Goal: Information Seeking & Learning: Learn about a topic

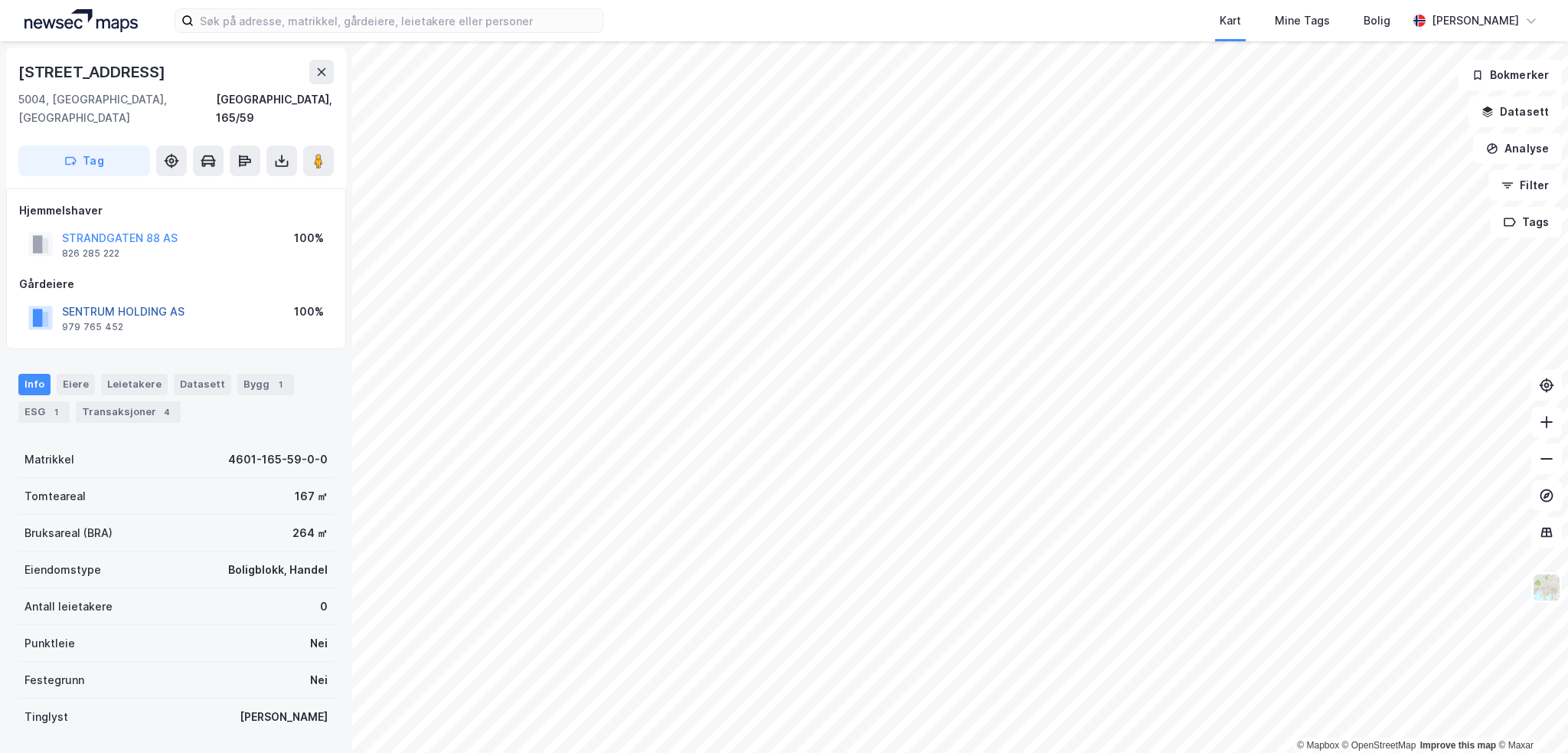
click at [0, 0] on button "SENTRUM HOLDING AS" at bounding box center [0, 0] width 0 height 0
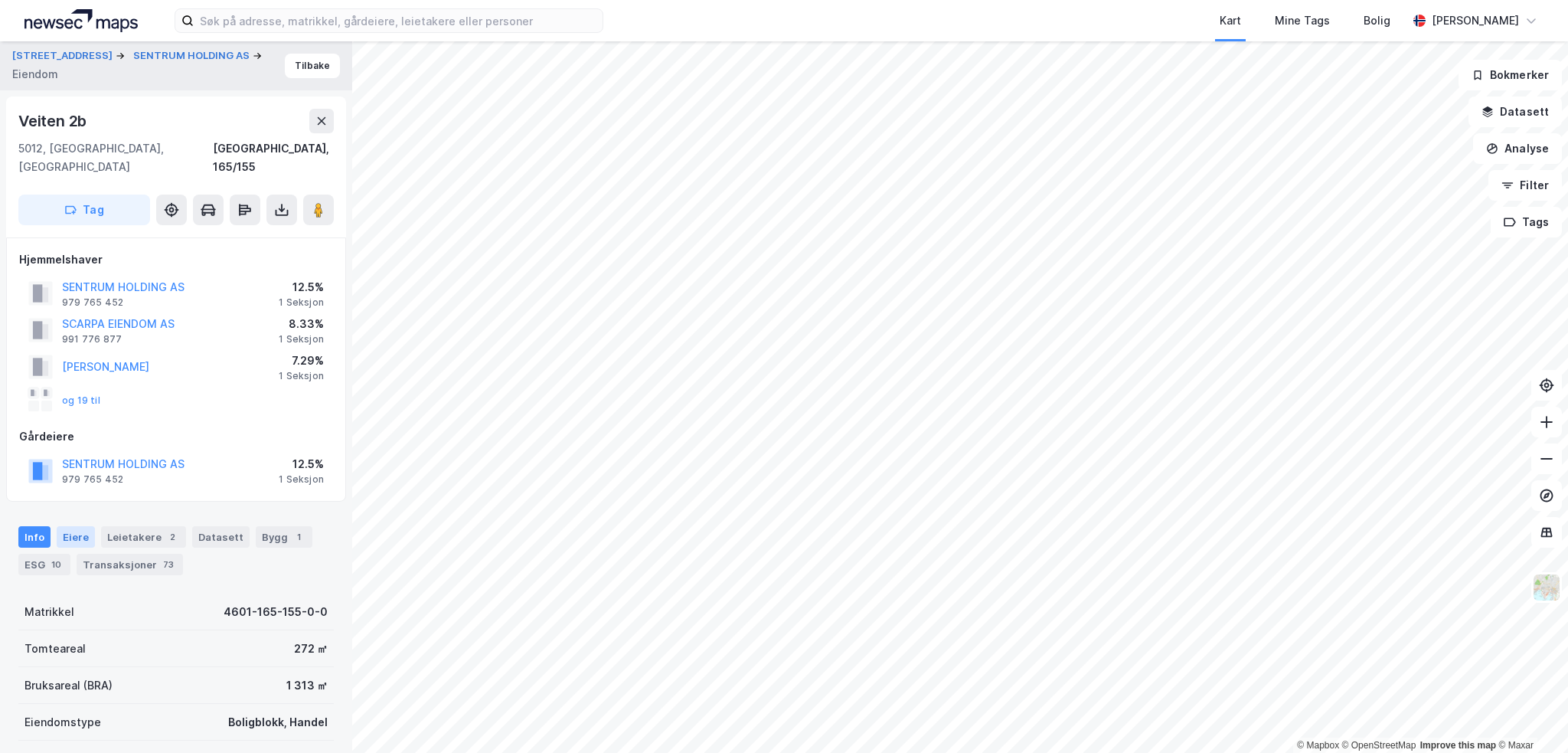
click at [70, 526] on div "Eiere" at bounding box center [76, 536] width 38 height 22
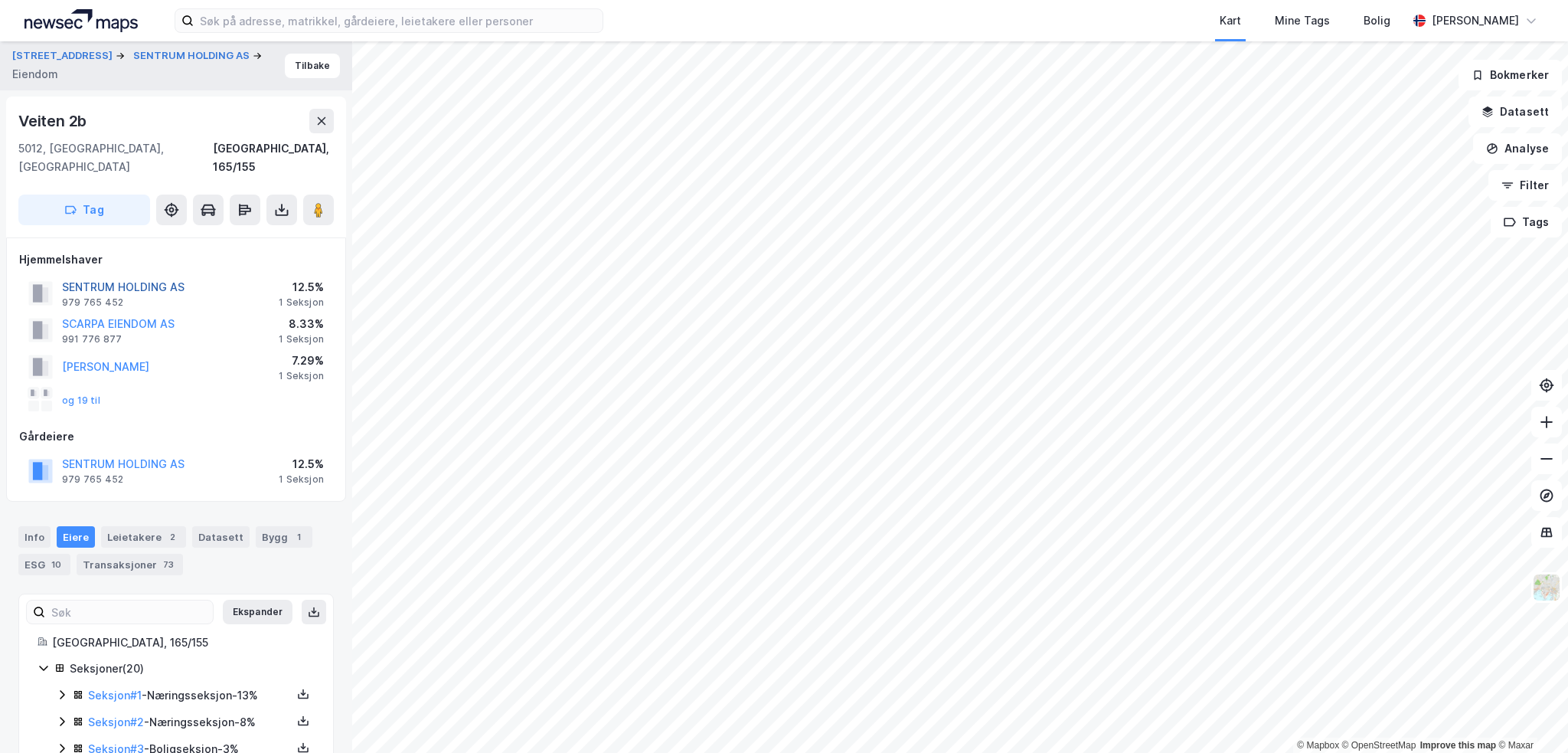
click at [0, 0] on button "SENTRUM HOLDING AS" at bounding box center [0, 0] width 0 height 0
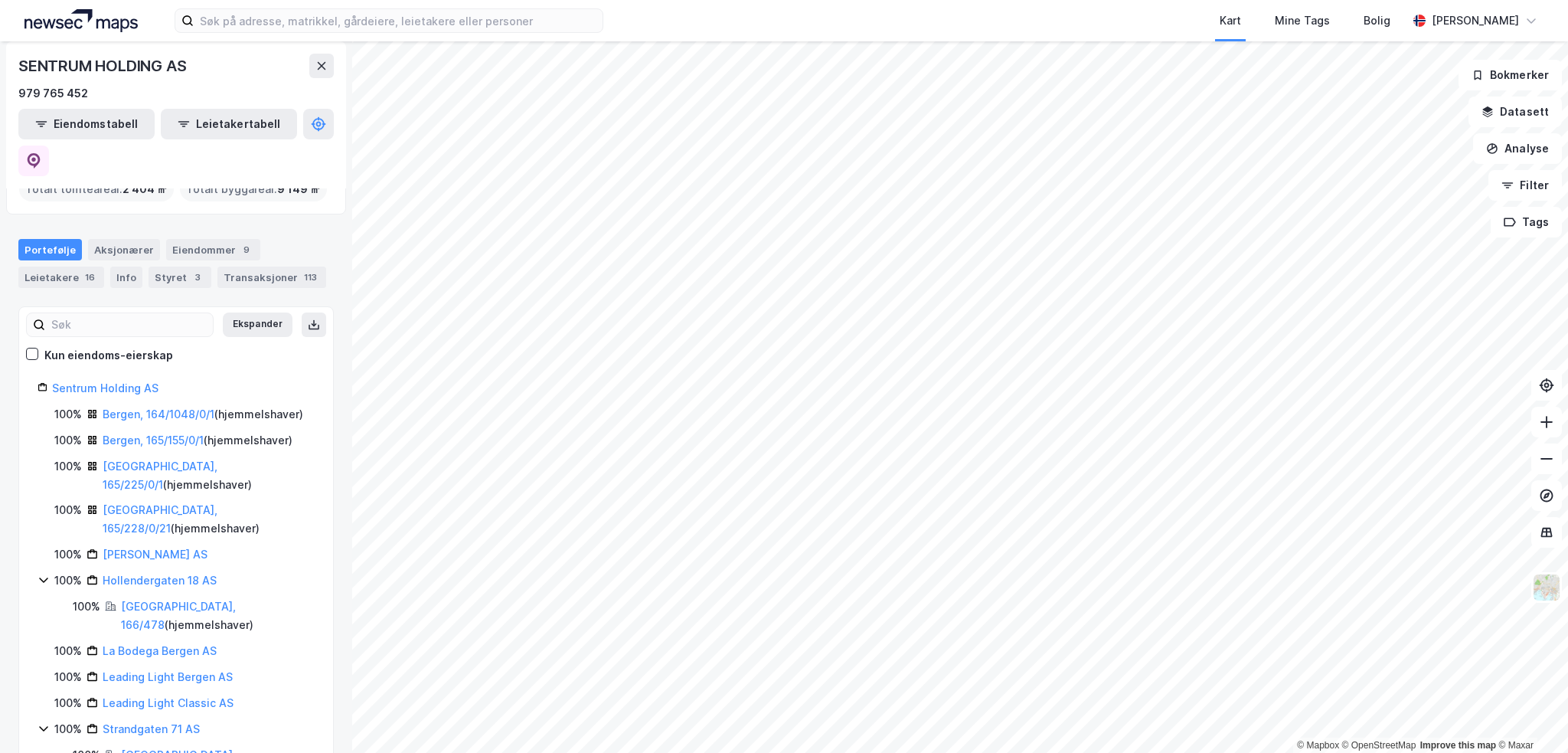
scroll to position [18, 0]
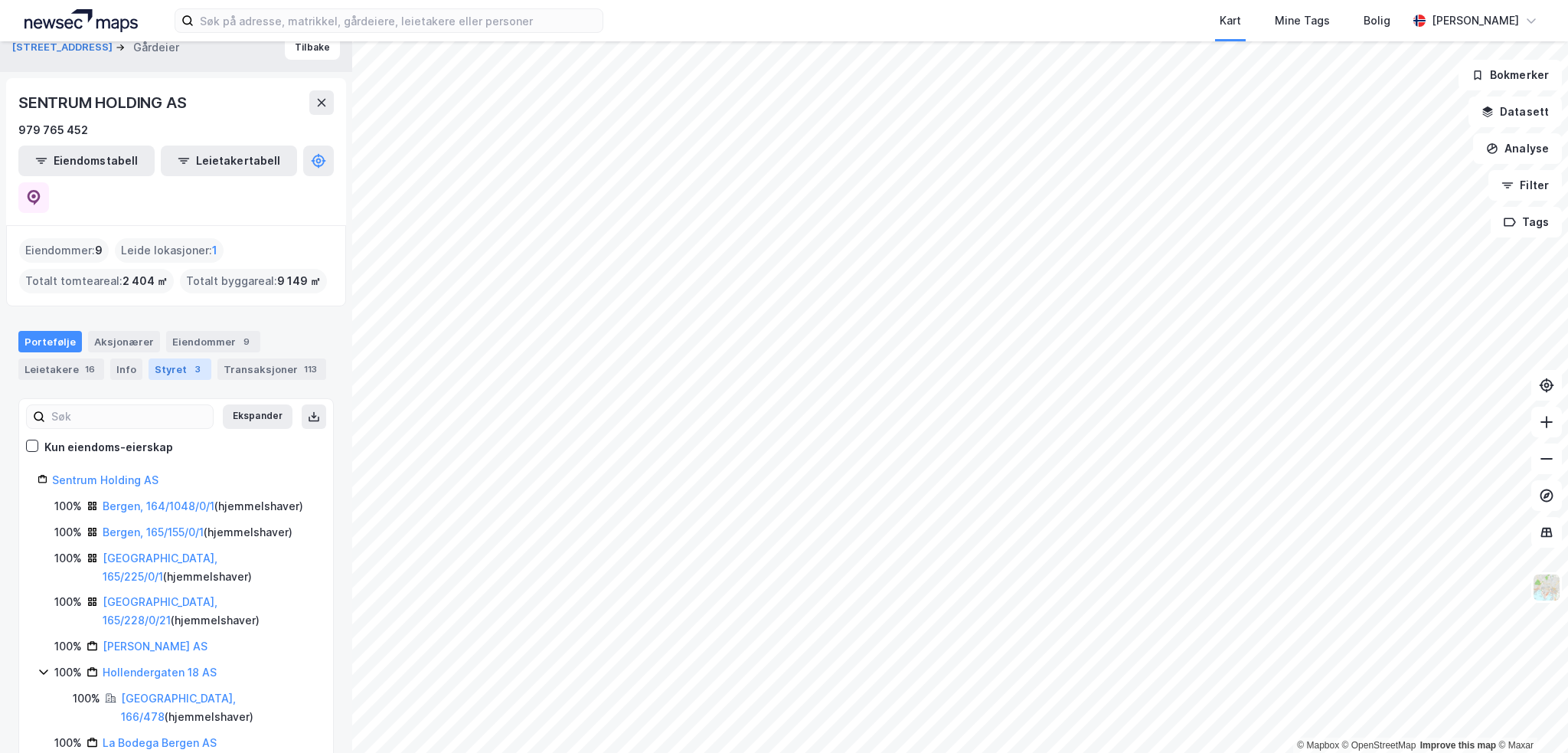
click at [169, 359] on div "Styret 3" at bounding box center [180, 369] width 63 height 22
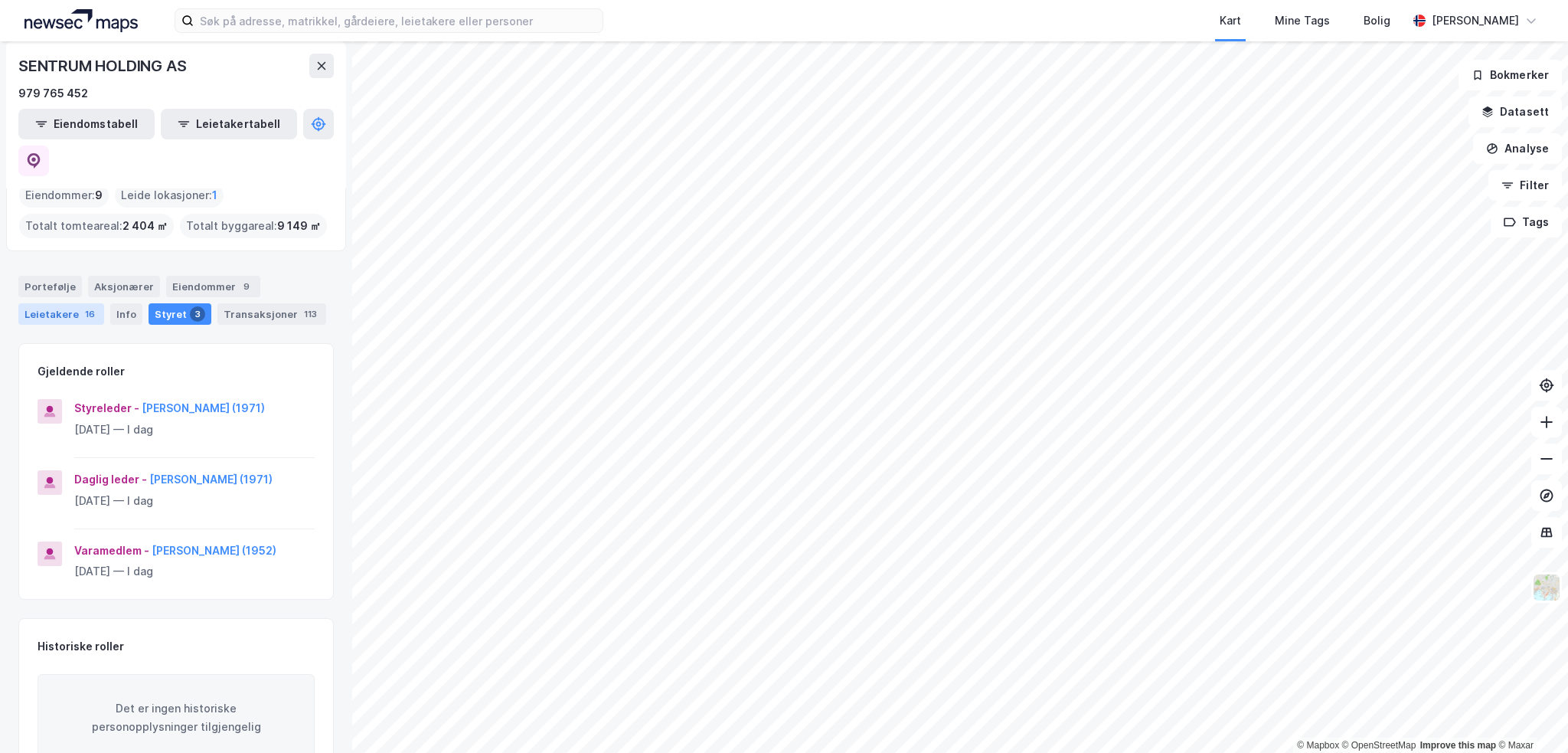
scroll to position [77, 0]
click at [54, 272] on div "Portefølje" at bounding box center [50, 283] width 64 height 22
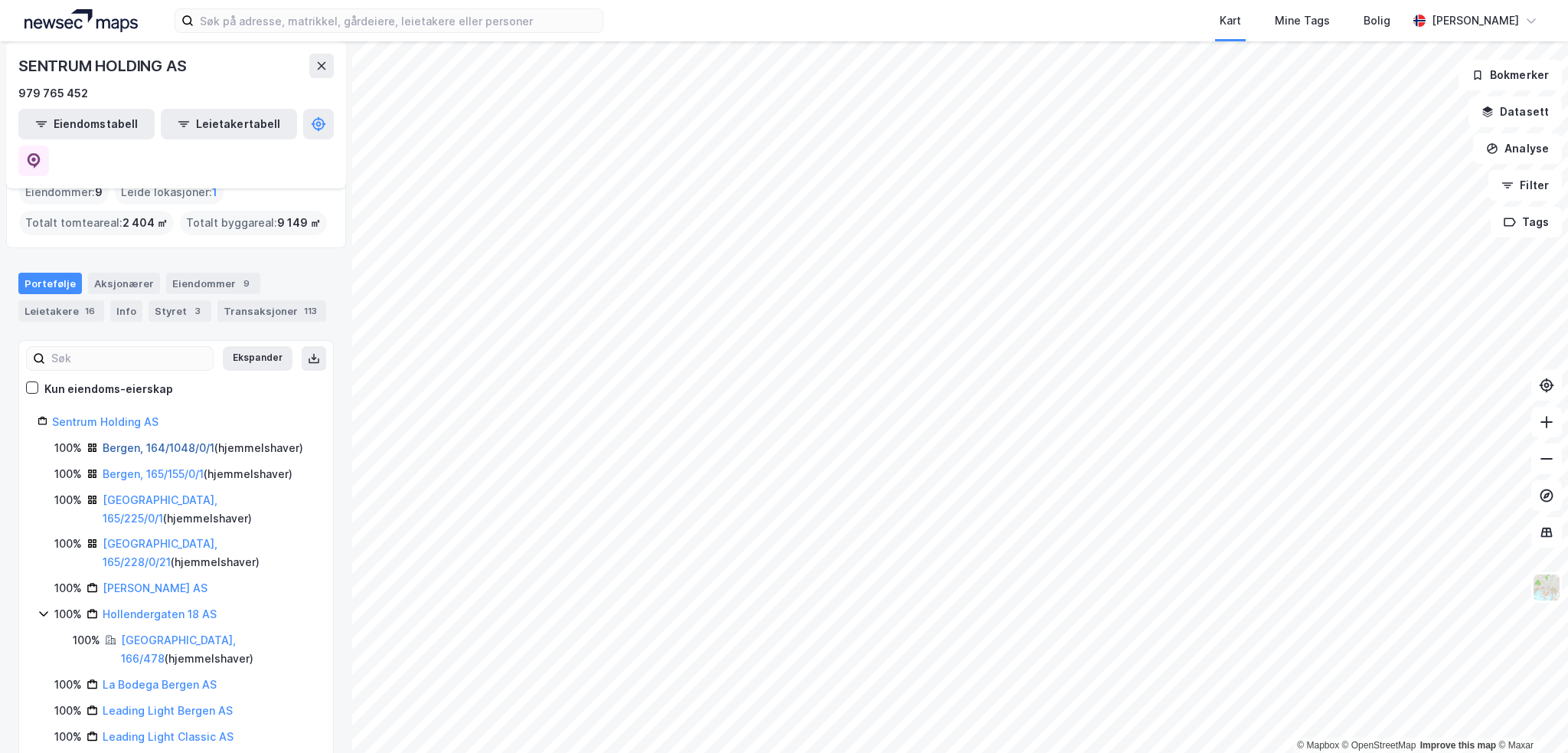
click at [168, 441] on link "Bergen, 164/1048/0/1" at bounding box center [158, 447] width 111 height 13
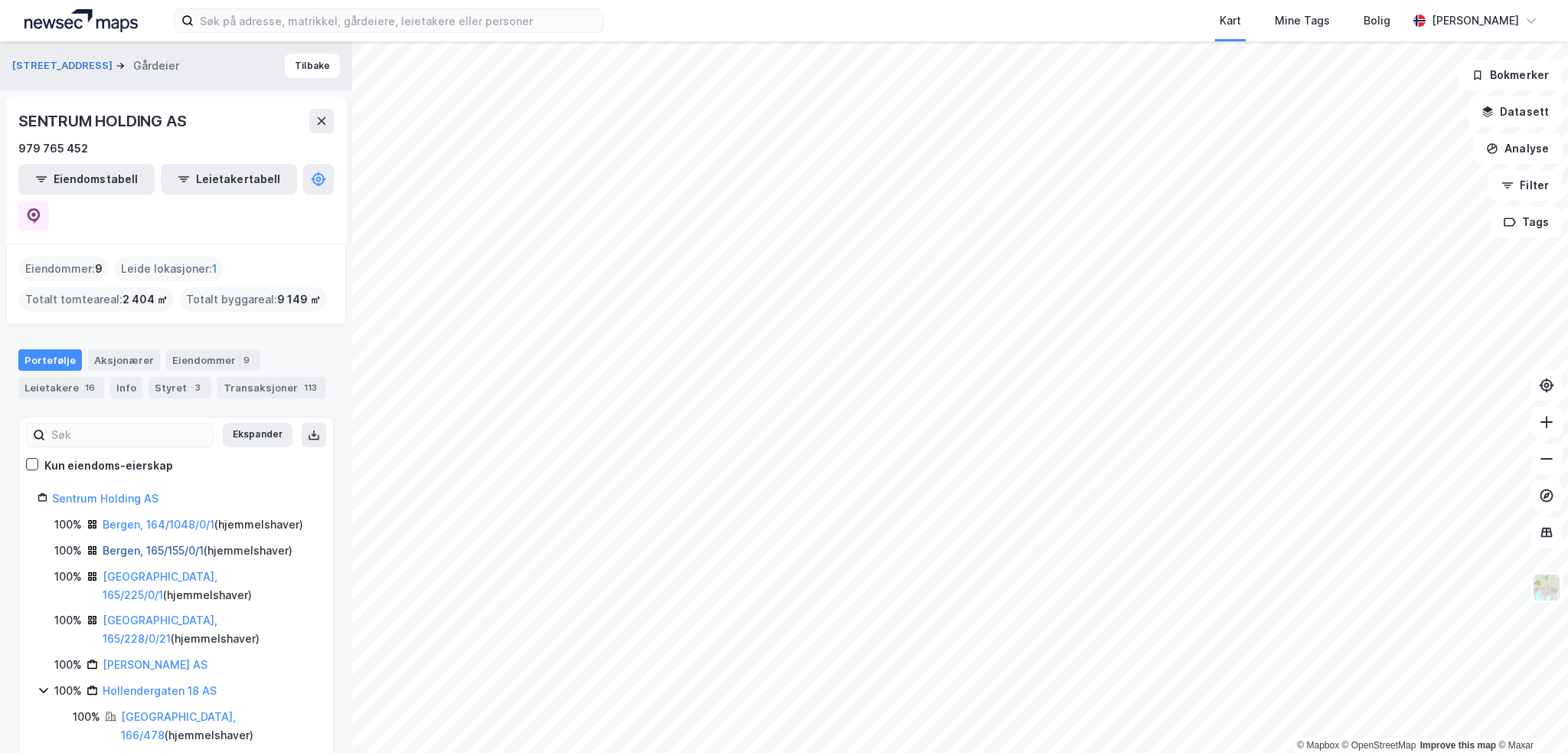
click at [165, 544] on link "Bergen, 165/155/0/1" at bounding box center [153, 550] width 101 height 13
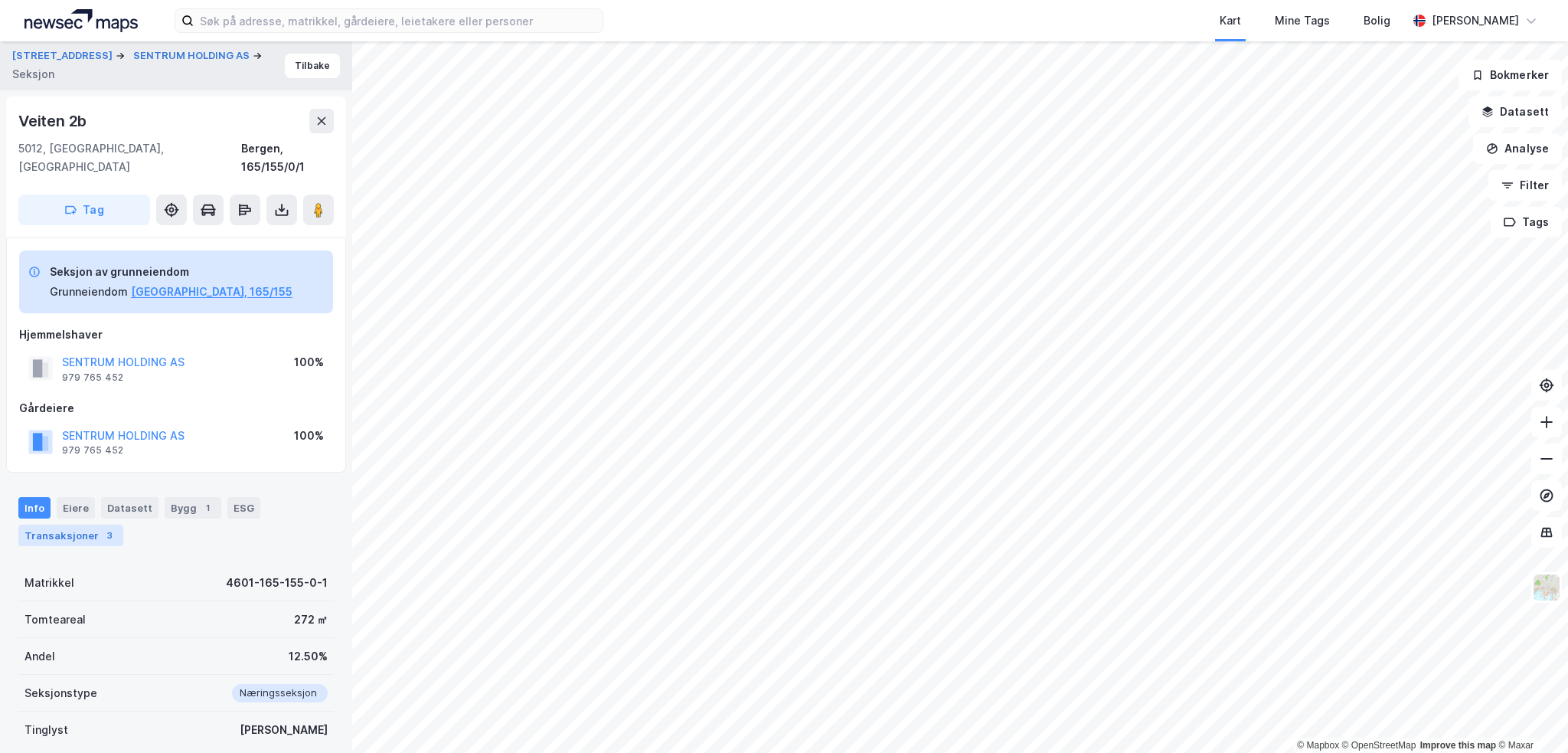
click at [95, 525] on div "Transaksjoner 3" at bounding box center [70, 535] width 105 height 22
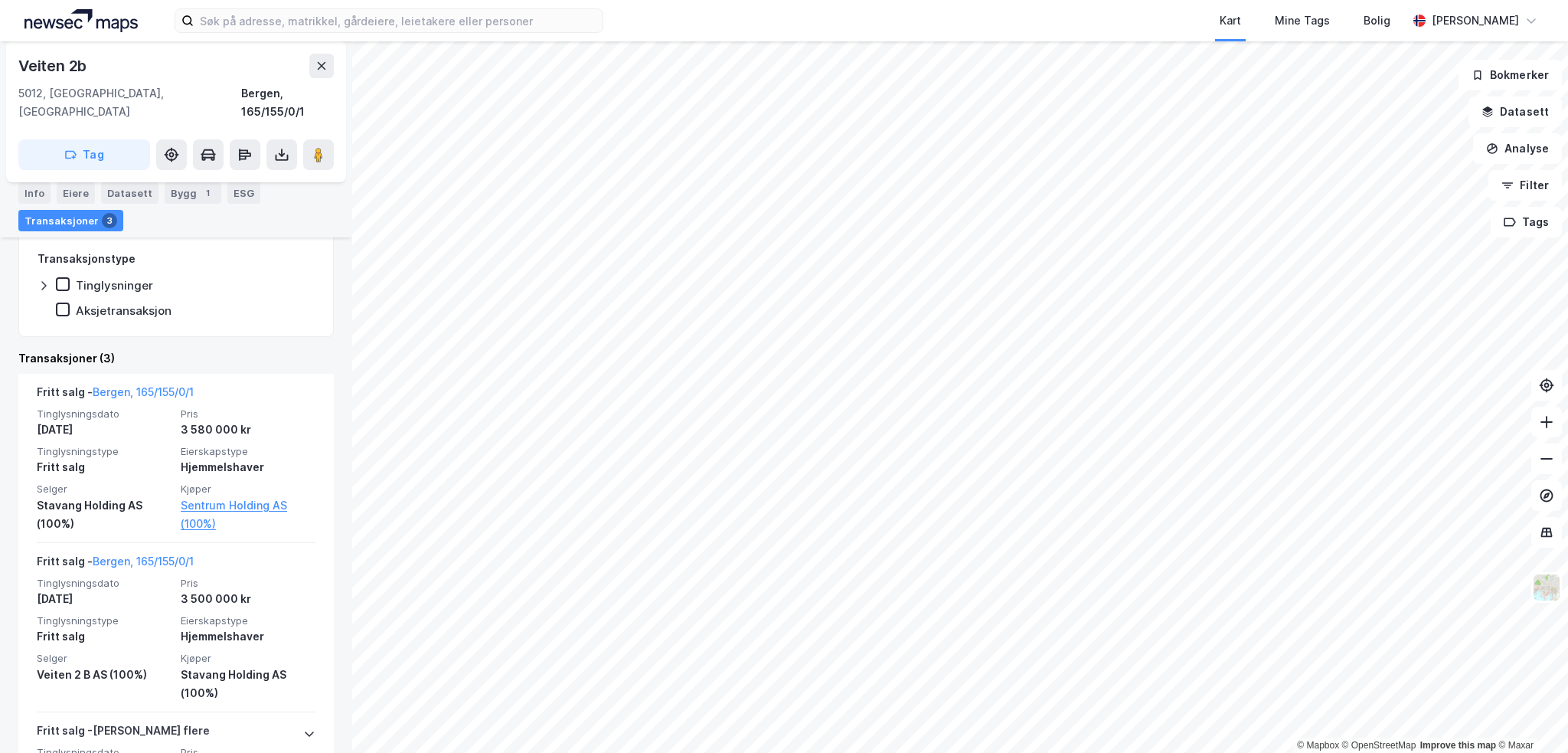
scroll to position [462, 0]
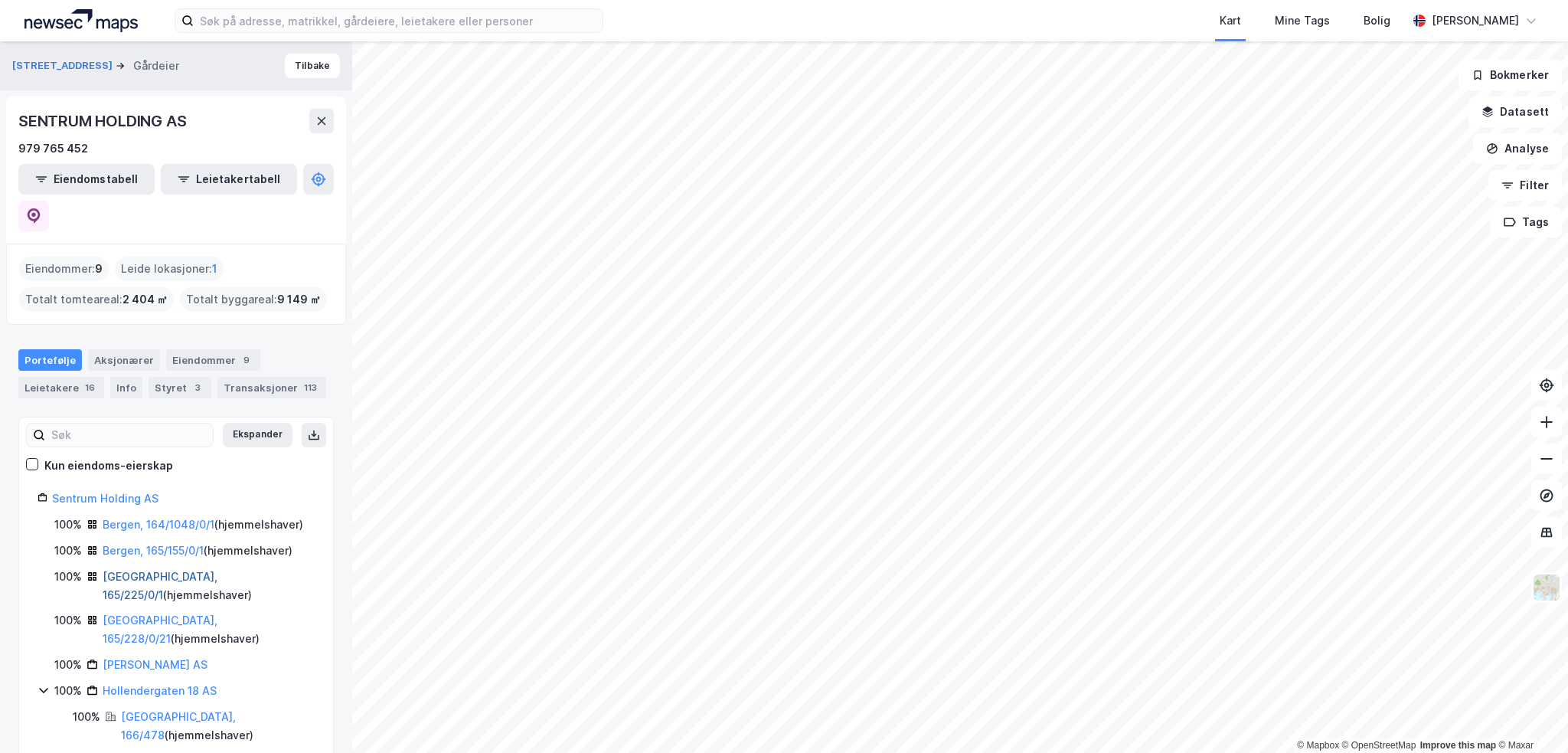
click at [169, 570] on link "[GEOGRAPHIC_DATA], 165/225/0/1" at bounding box center [160, 586] width 115 height 31
click at [144, 614] on link "[GEOGRAPHIC_DATA], 165/228/0/21" at bounding box center [160, 629] width 115 height 31
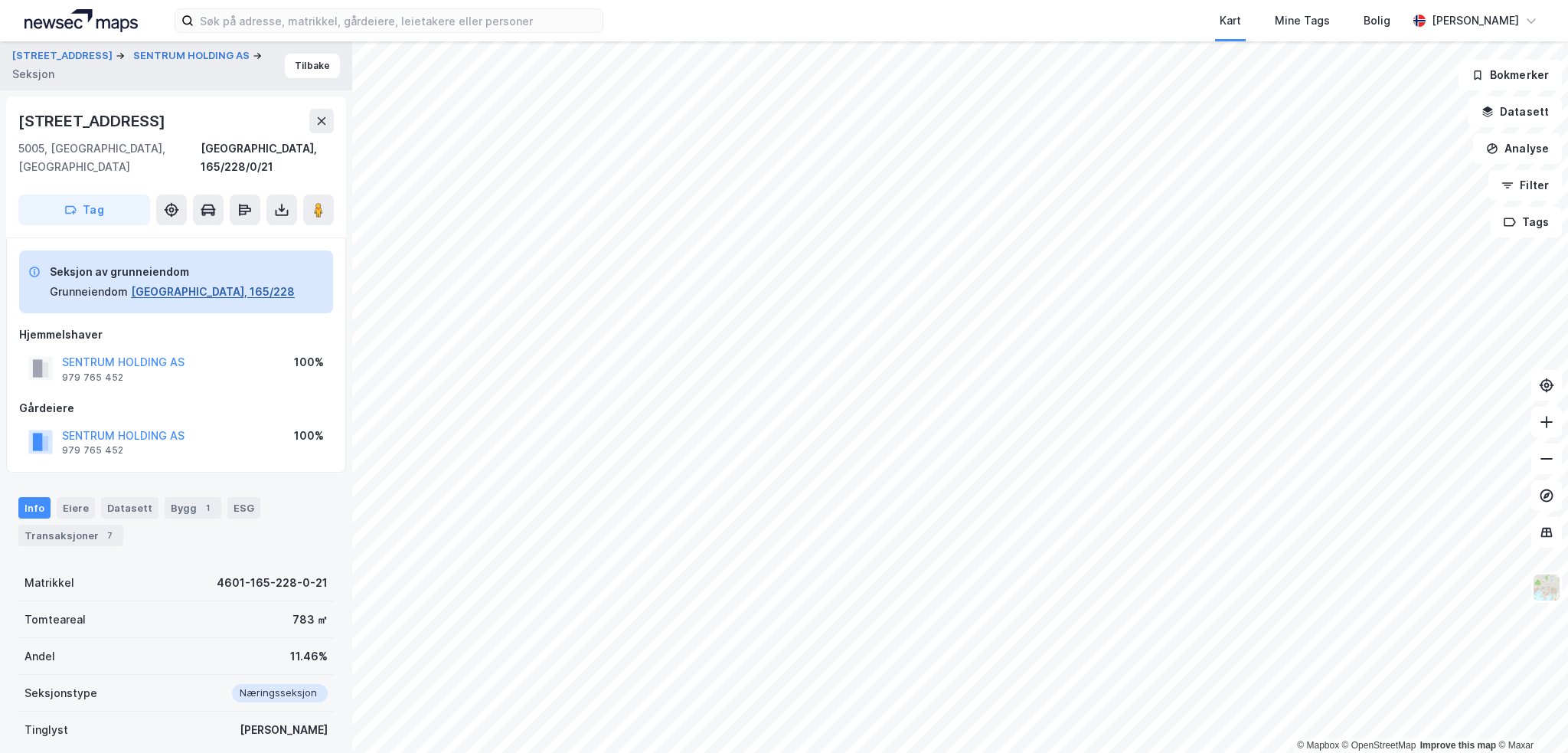
click at [163, 283] on button "[GEOGRAPHIC_DATA], 165/228" at bounding box center [212, 292] width 164 height 18
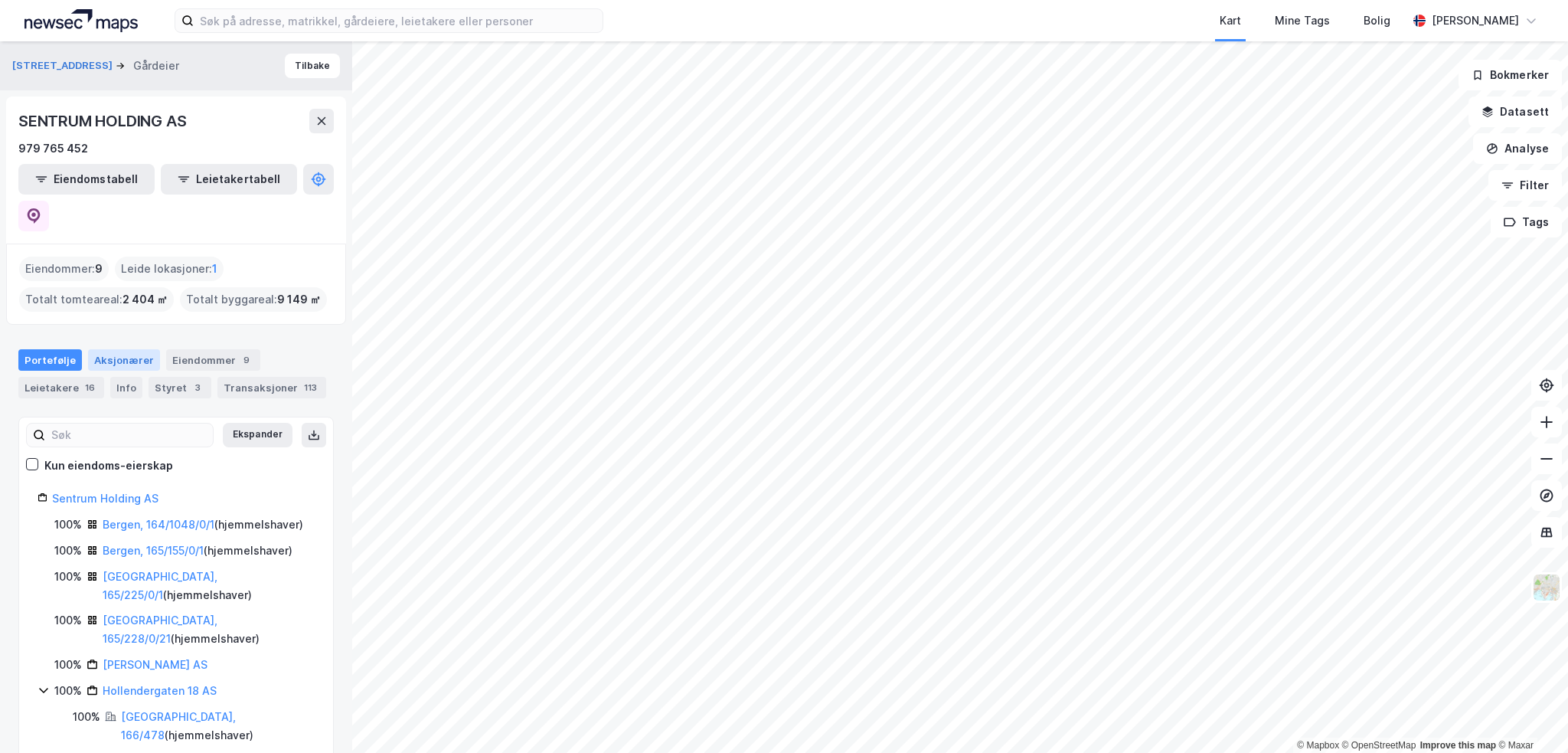
click at [111, 349] on div "Aksjonærer" at bounding box center [124, 360] width 72 height 22
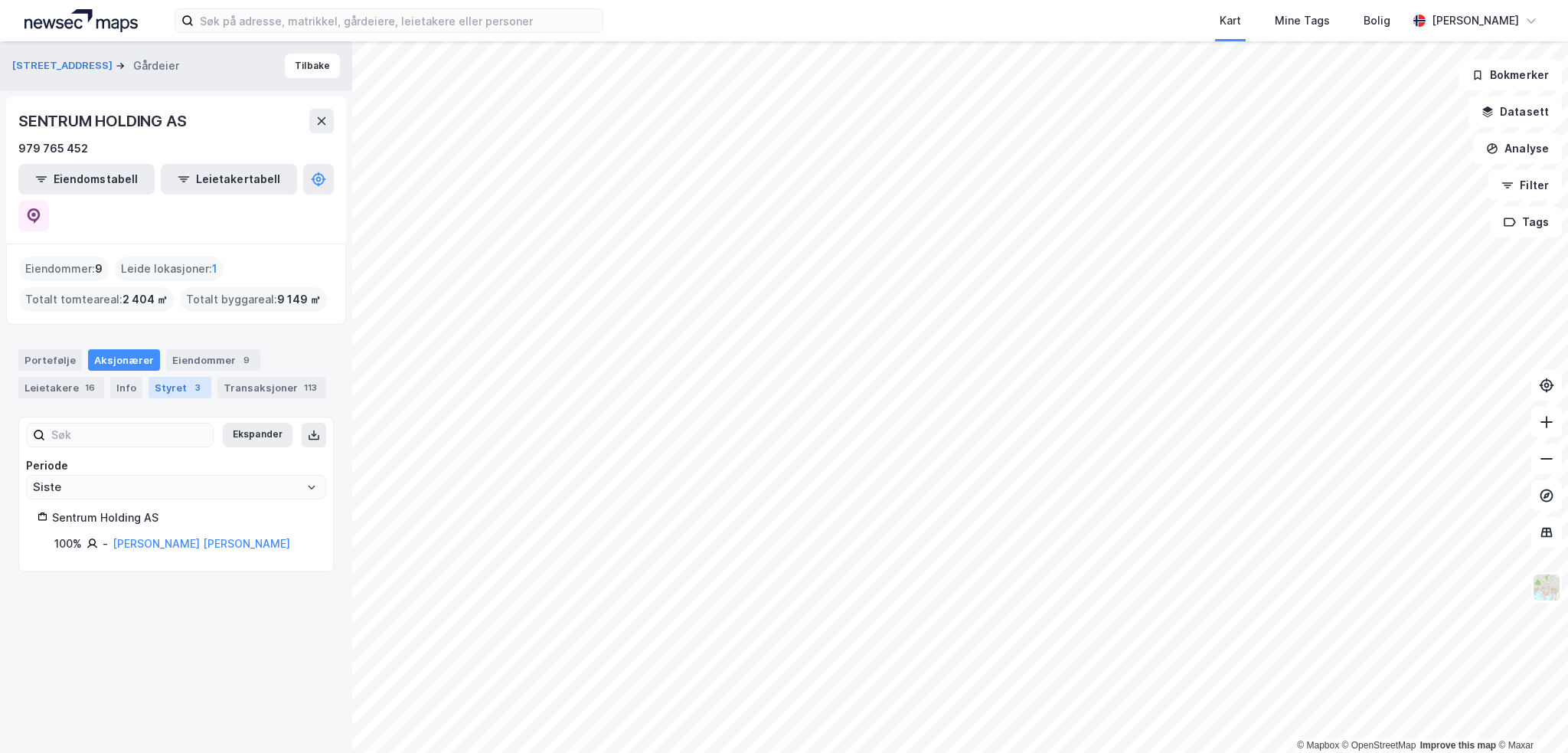
click at [178, 377] on div "Styret 3" at bounding box center [180, 387] width 63 height 22
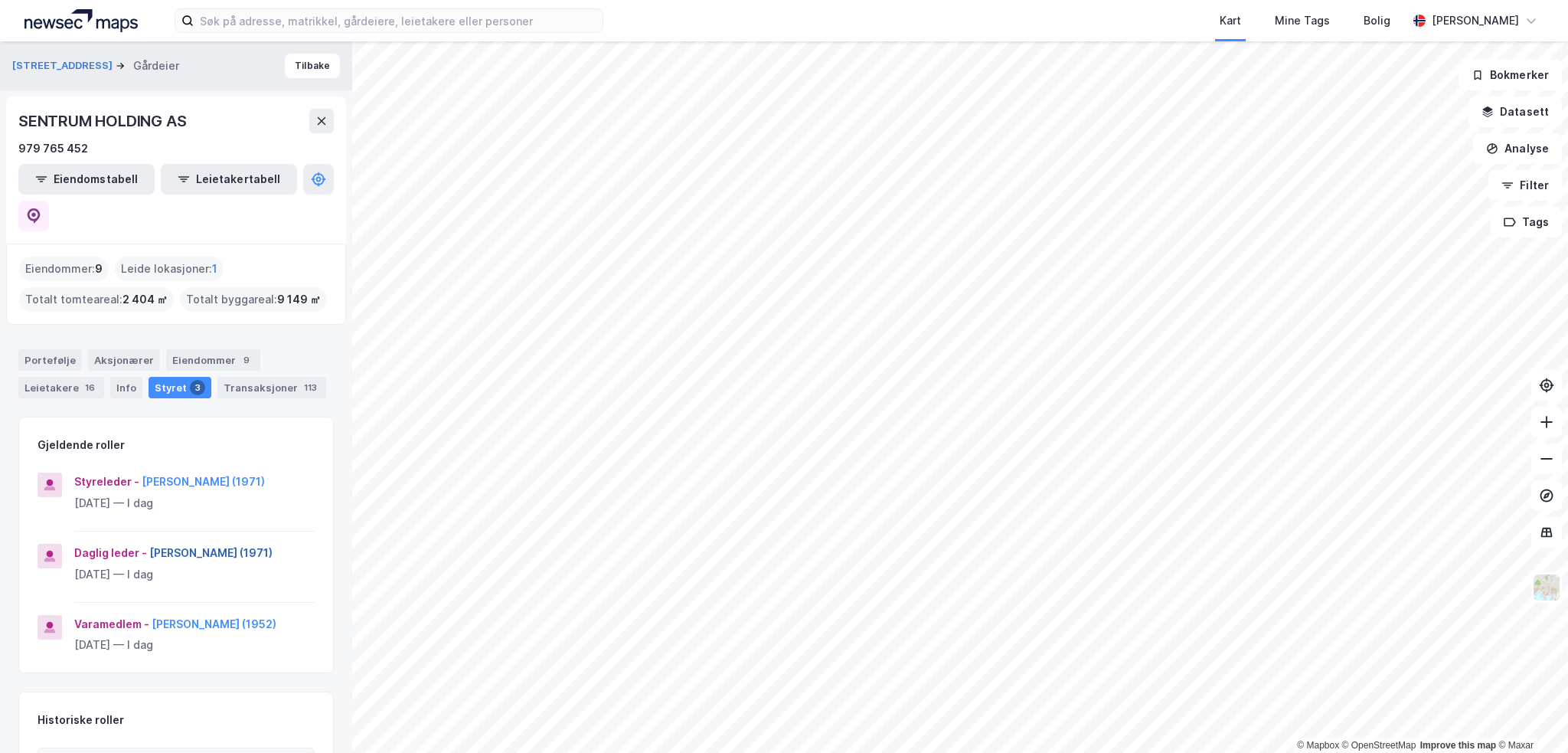
click at [0, 0] on button "[PERSON_NAME] (1971)" at bounding box center [0, 0] width 0 height 0
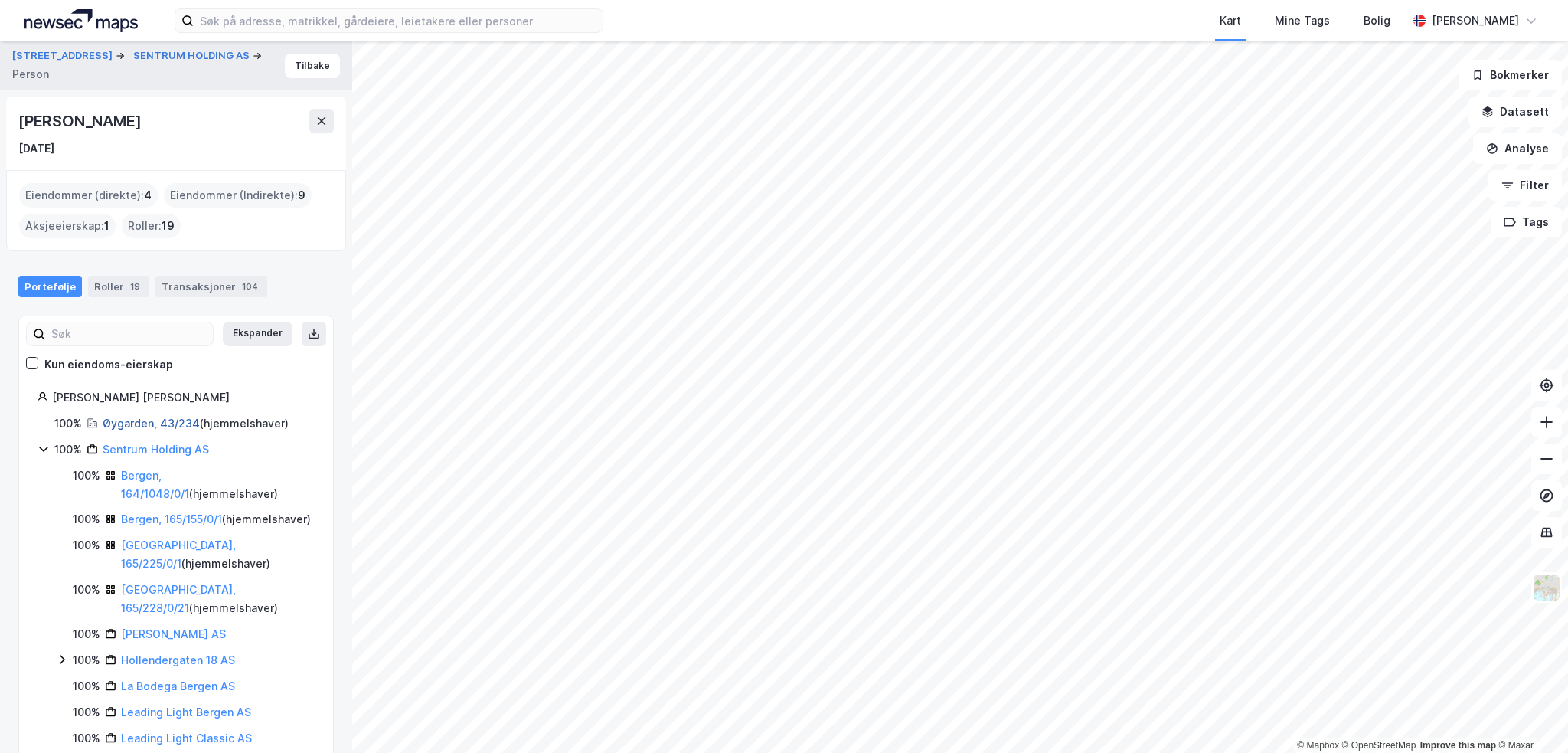
click at [148, 419] on link "Øygarden, 43/234" at bounding box center [151, 423] width 97 height 13
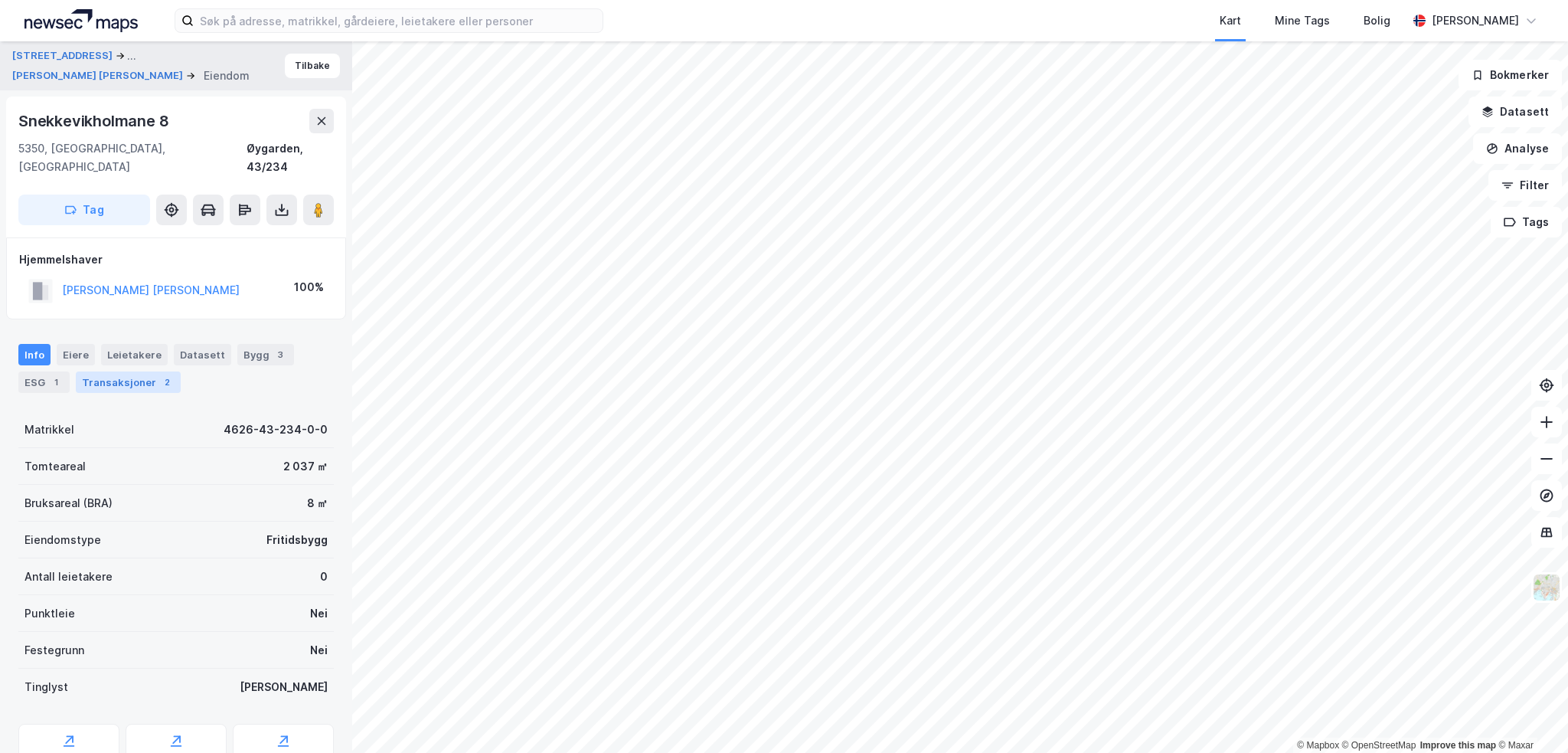
click at [159, 374] on div "2" at bounding box center [167, 382] width 16 height 16
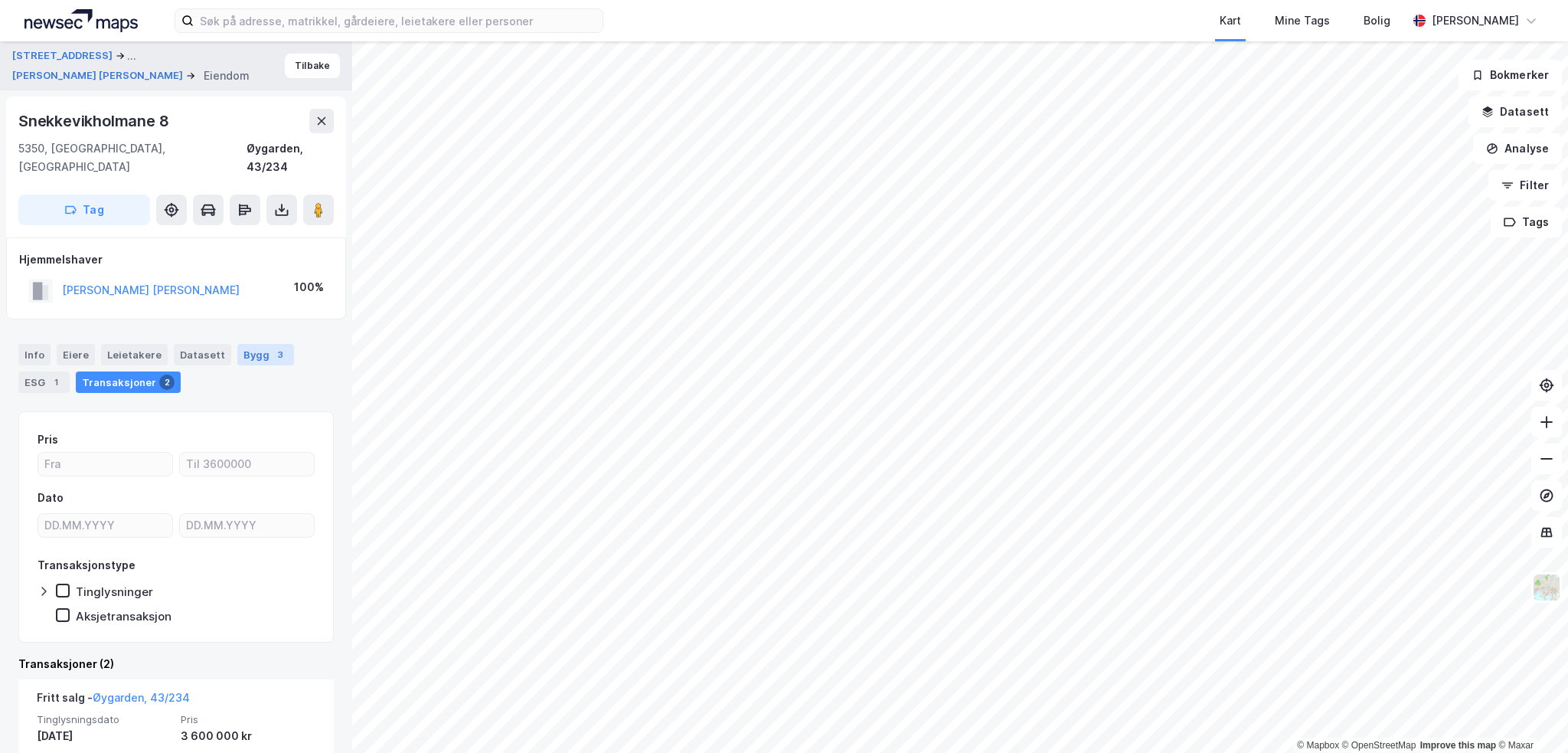
click at [252, 344] on div "Bygg 3" at bounding box center [265, 354] width 57 height 22
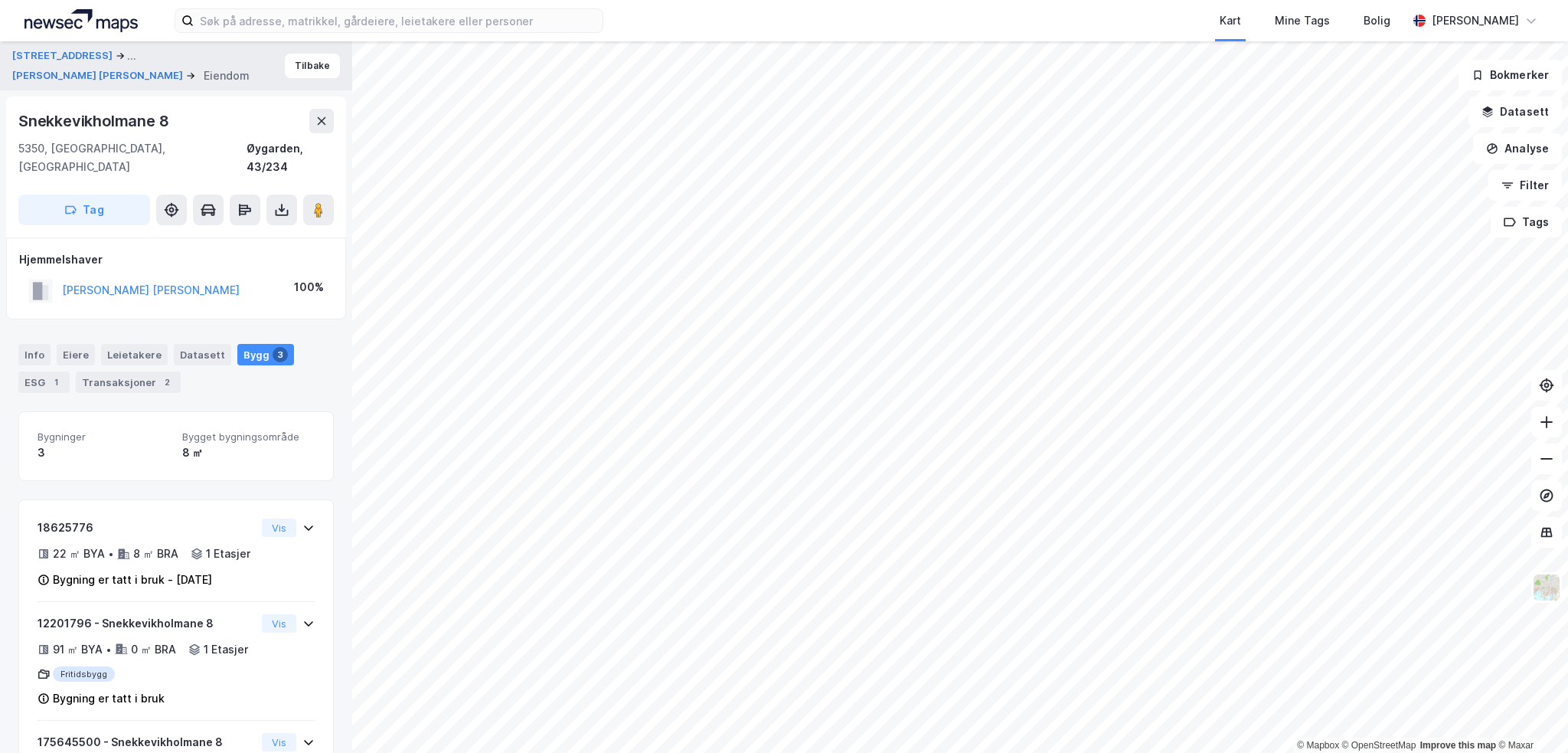
click at [130, 122] on div "Snekkevikholmane 8" at bounding box center [95, 121] width 153 height 24
click at [0, 0] on button "[PERSON_NAME] [PERSON_NAME]" at bounding box center [0, 0] width 0 height 0
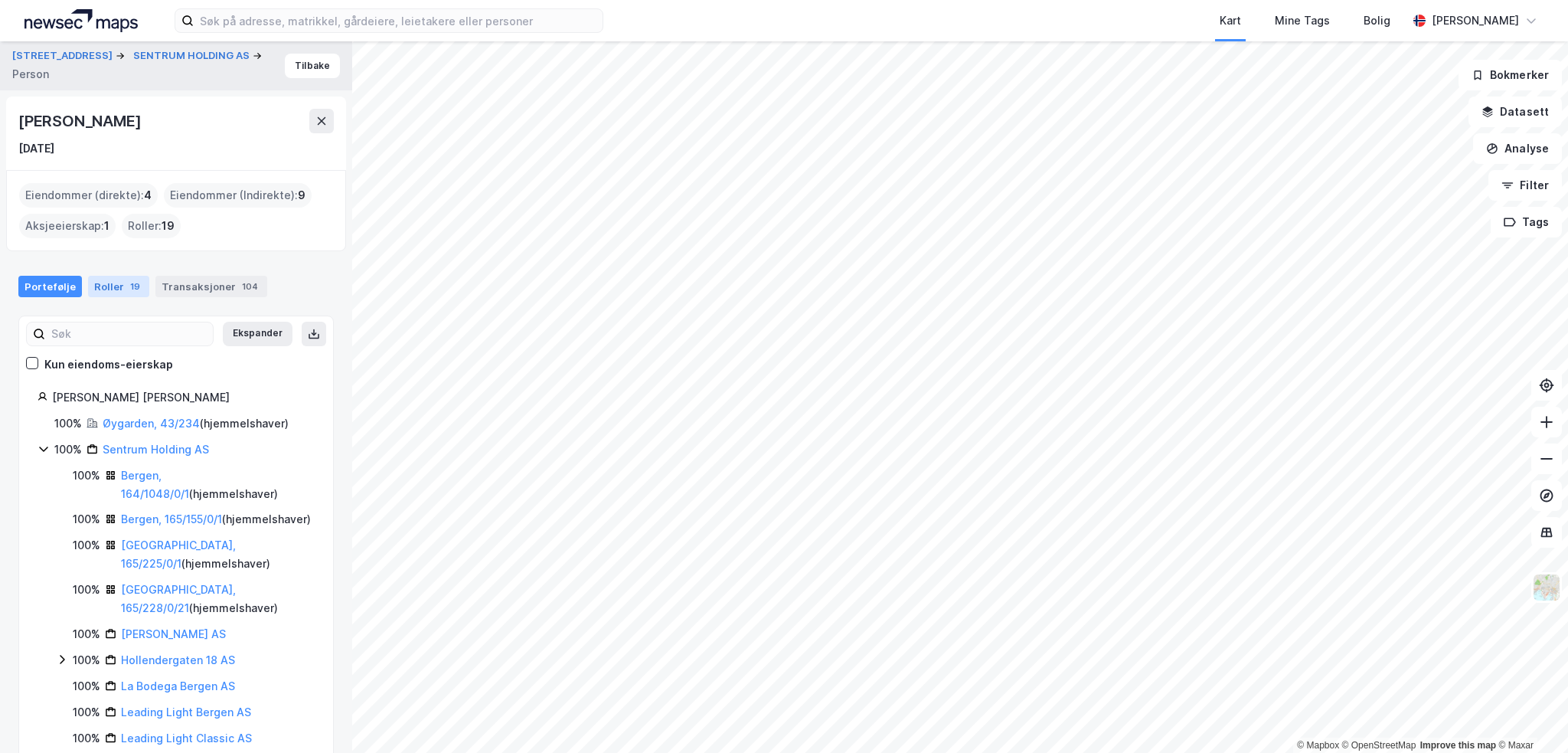
click at [94, 287] on div "Roller 19" at bounding box center [118, 286] width 61 height 22
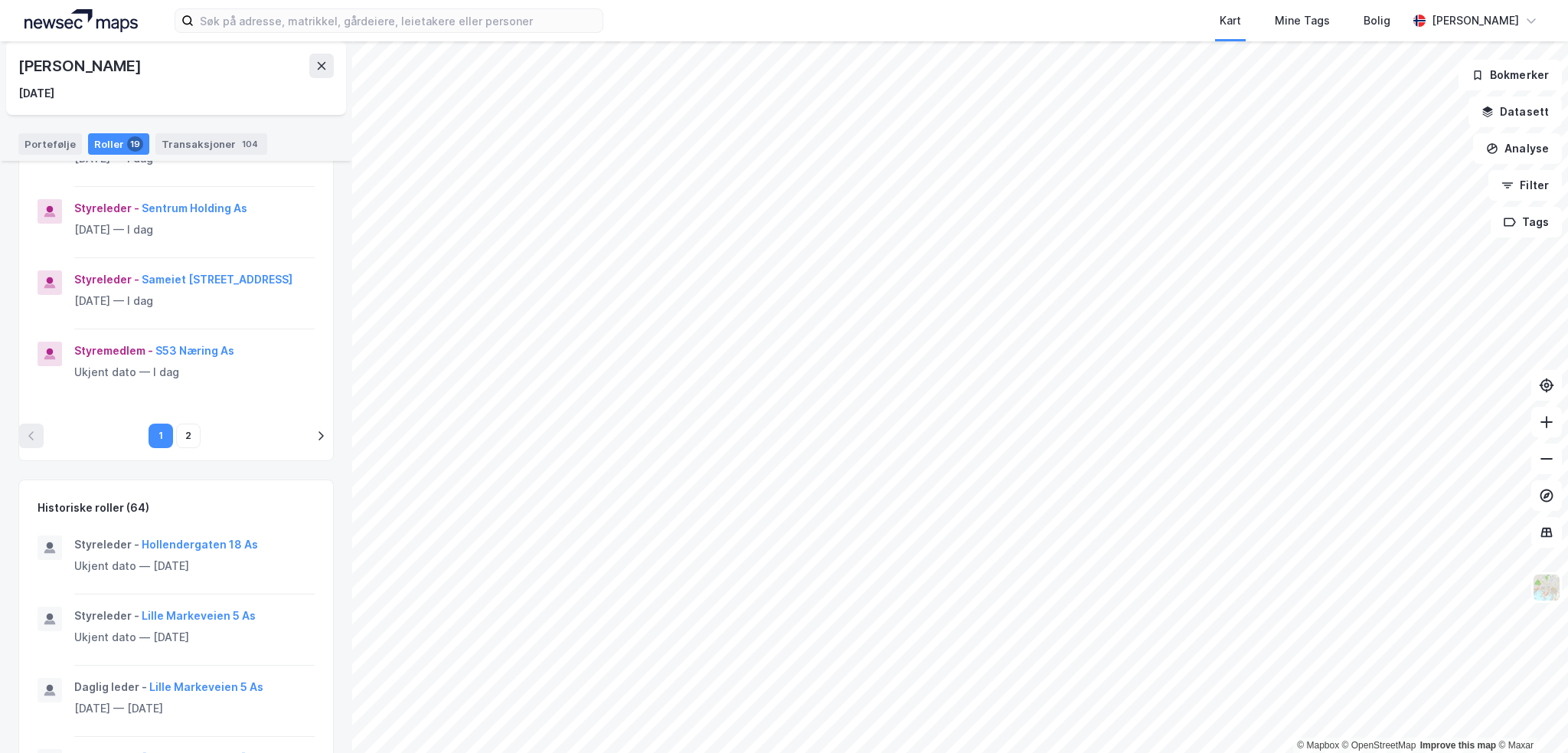
scroll to position [689, 0]
click at [0, 0] on button "Hollendergaten 18 As" at bounding box center [0, 0] width 0 height 0
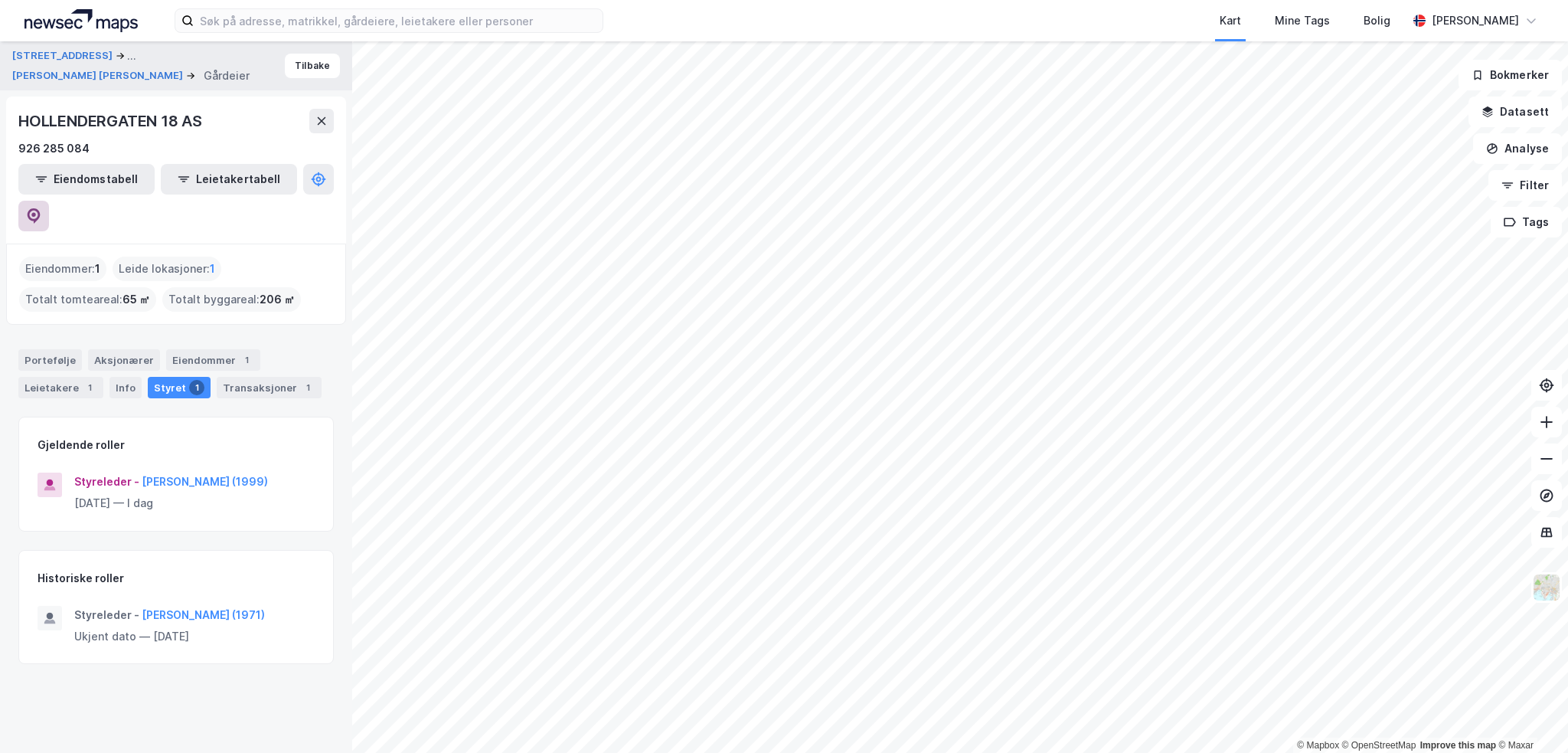
click at [36, 212] on icon at bounding box center [33, 214] width 4 height 4
click at [211, 259] on span "1" at bounding box center [212, 268] width 5 height 18
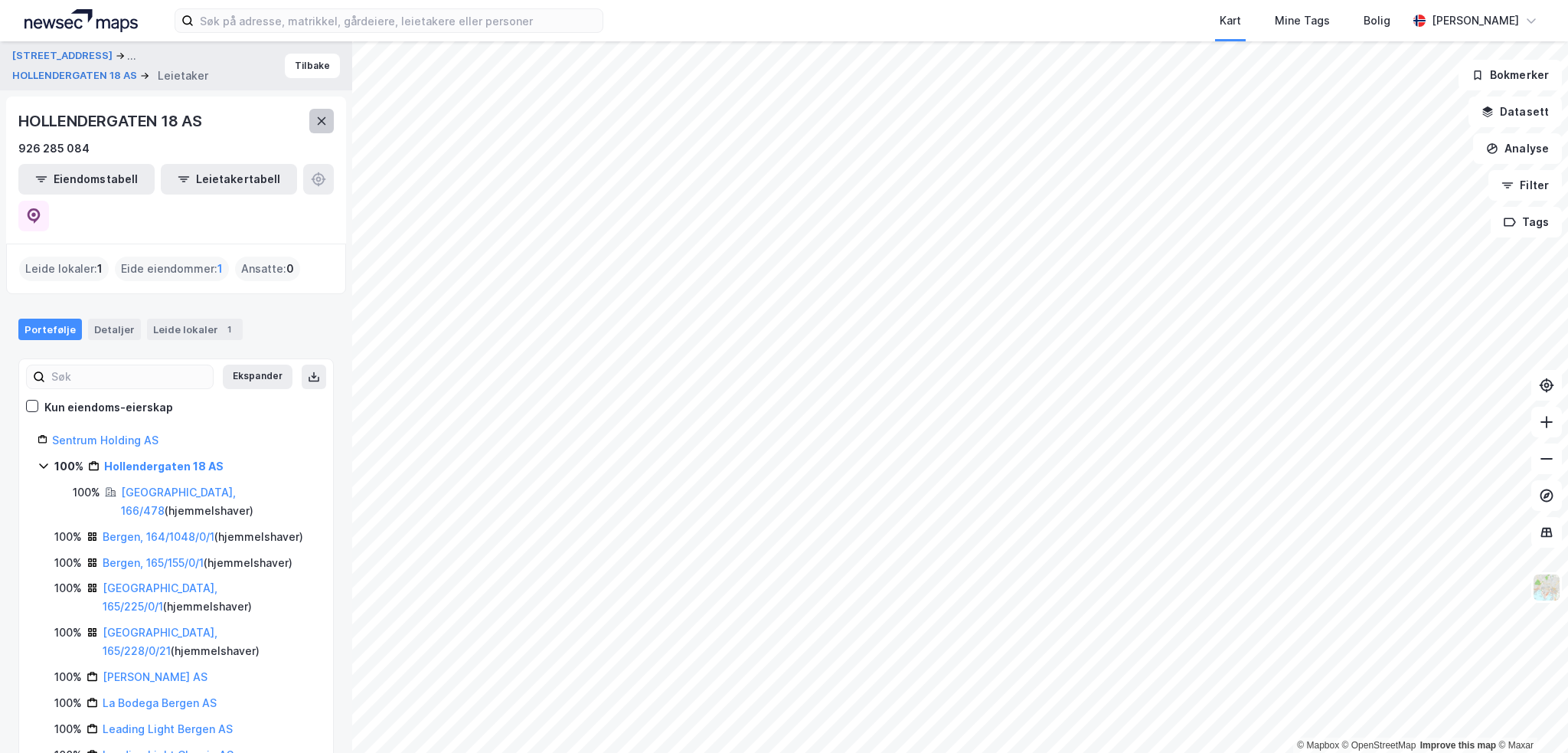
click at [314, 129] on button at bounding box center [321, 121] width 24 height 24
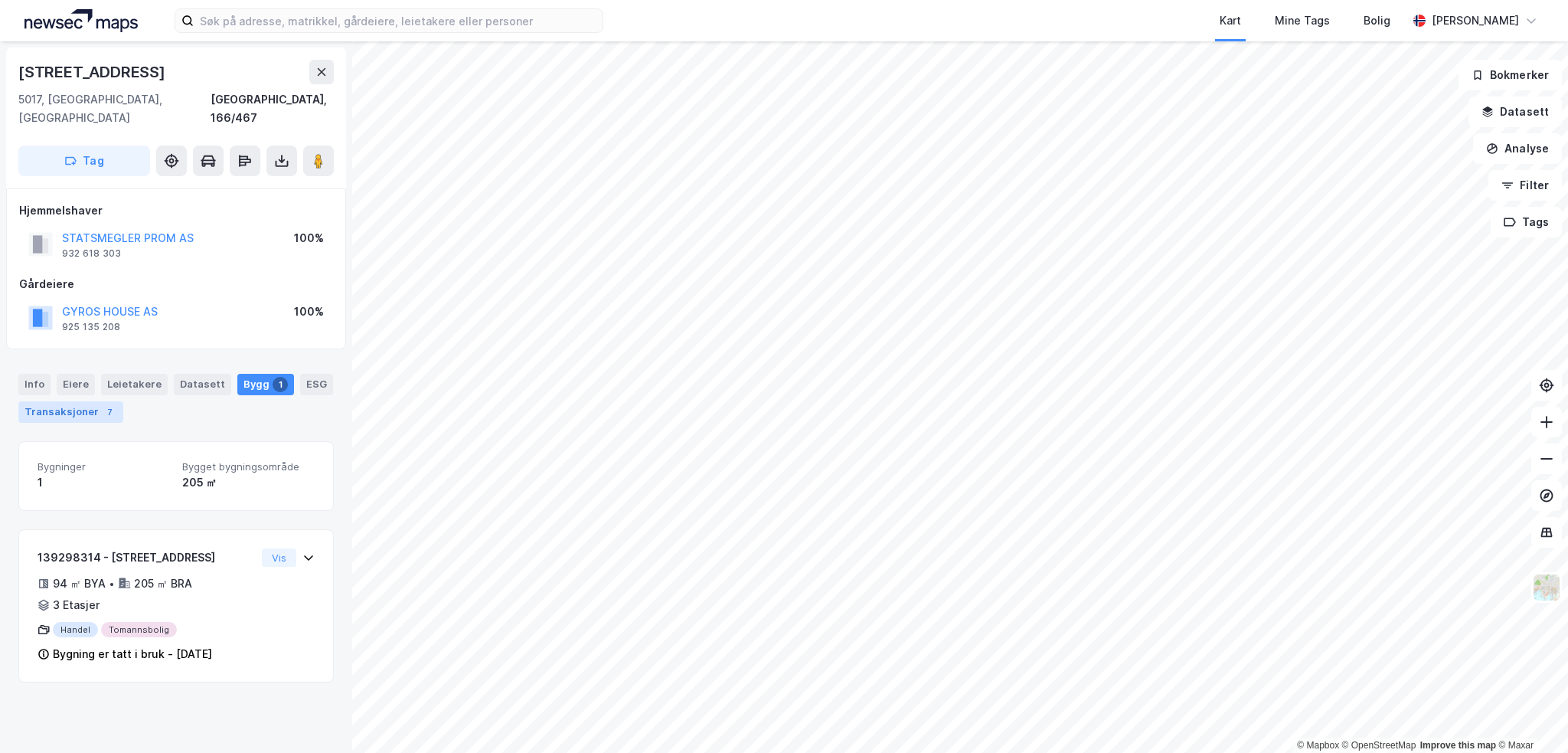
click at [71, 401] on div "Transaksjoner 7" at bounding box center [70, 412] width 105 height 22
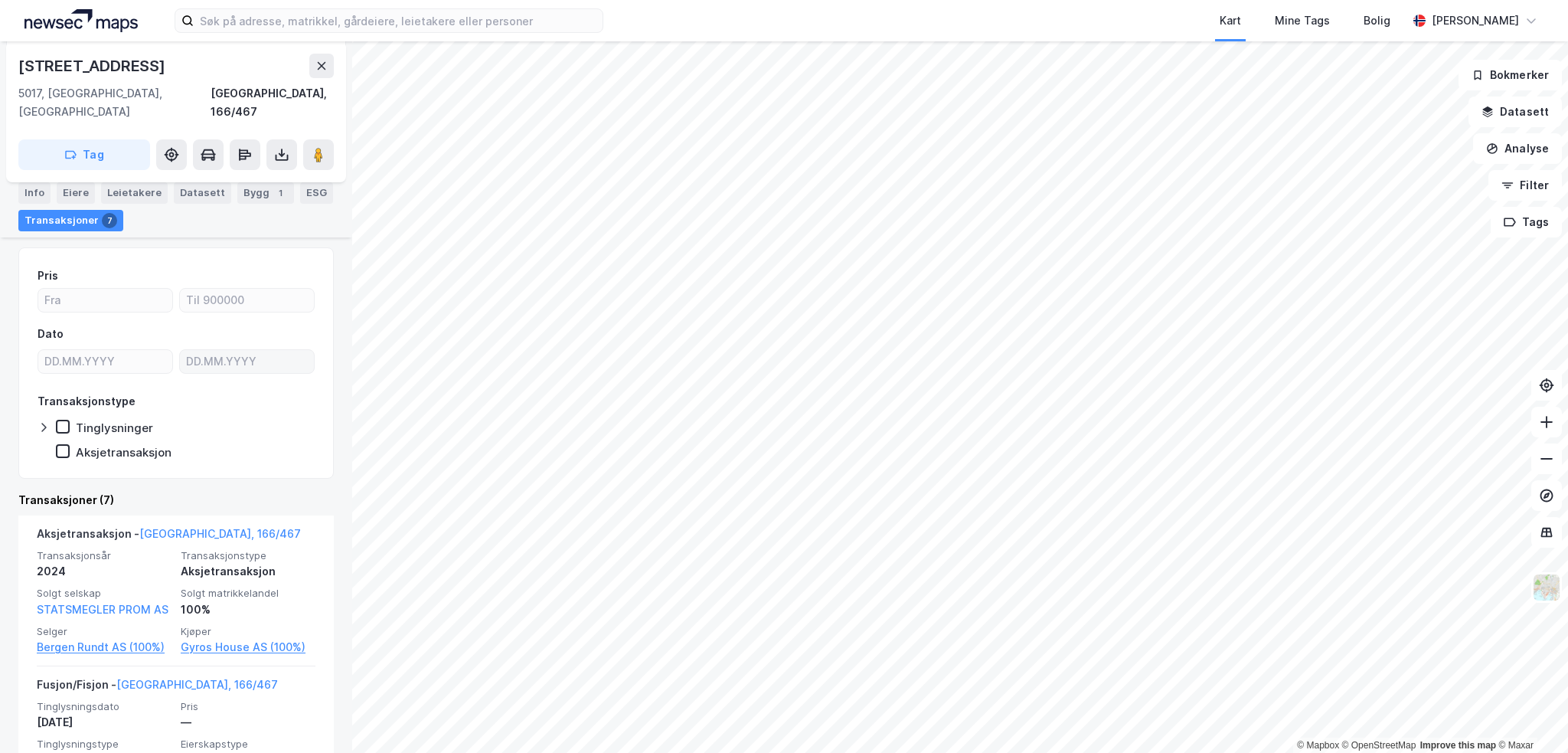
scroll to position [230, 0]
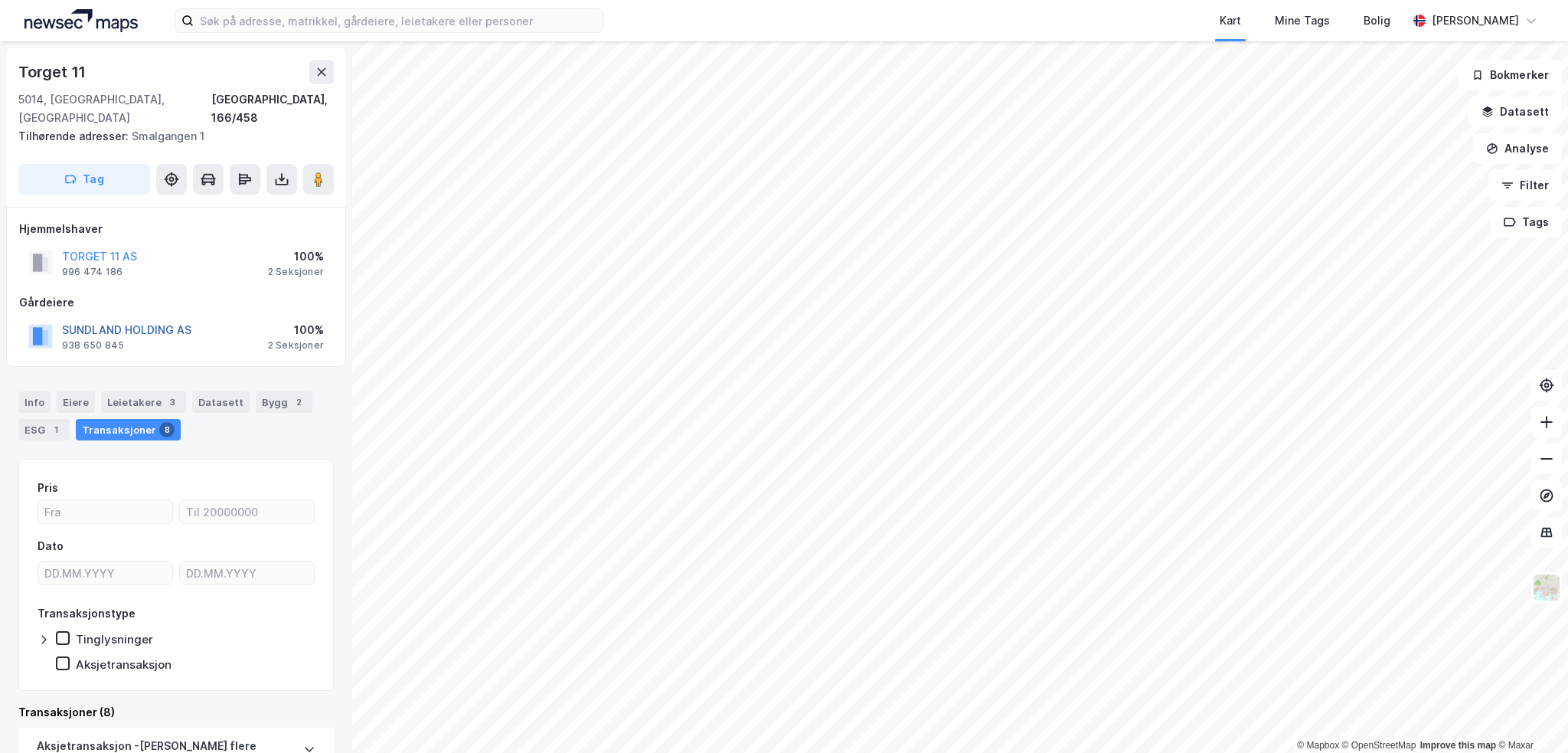
click at [0, 0] on button "SUNDLAND HOLDING AS" at bounding box center [0, 0] width 0 height 0
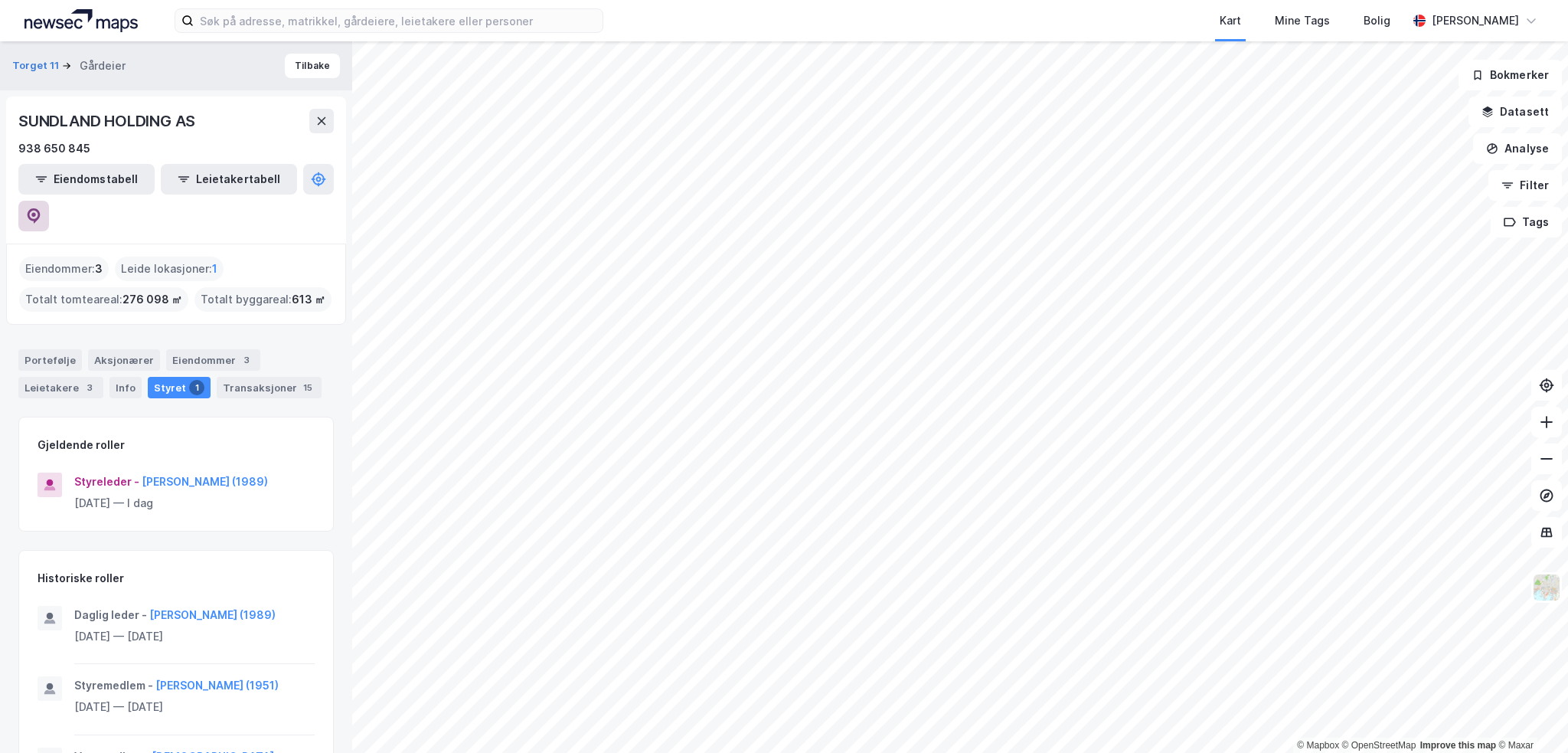
click at [42, 208] on icon at bounding box center [34, 216] width 16 height 16
click at [323, 123] on icon at bounding box center [322, 121] width 9 height 8
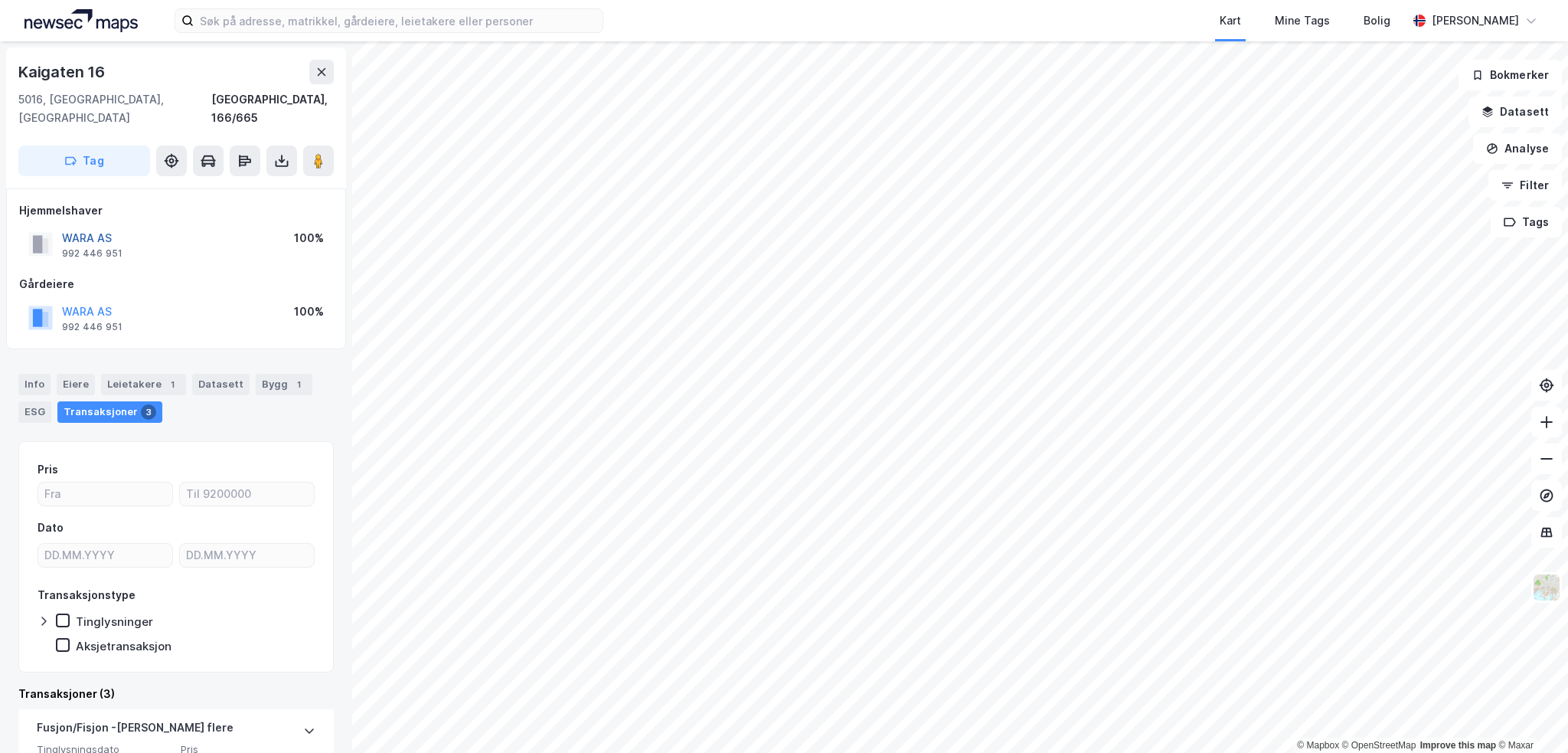
click at [0, 0] on button "WARA AS" at bounding box center [0, 0] width 0 height 0
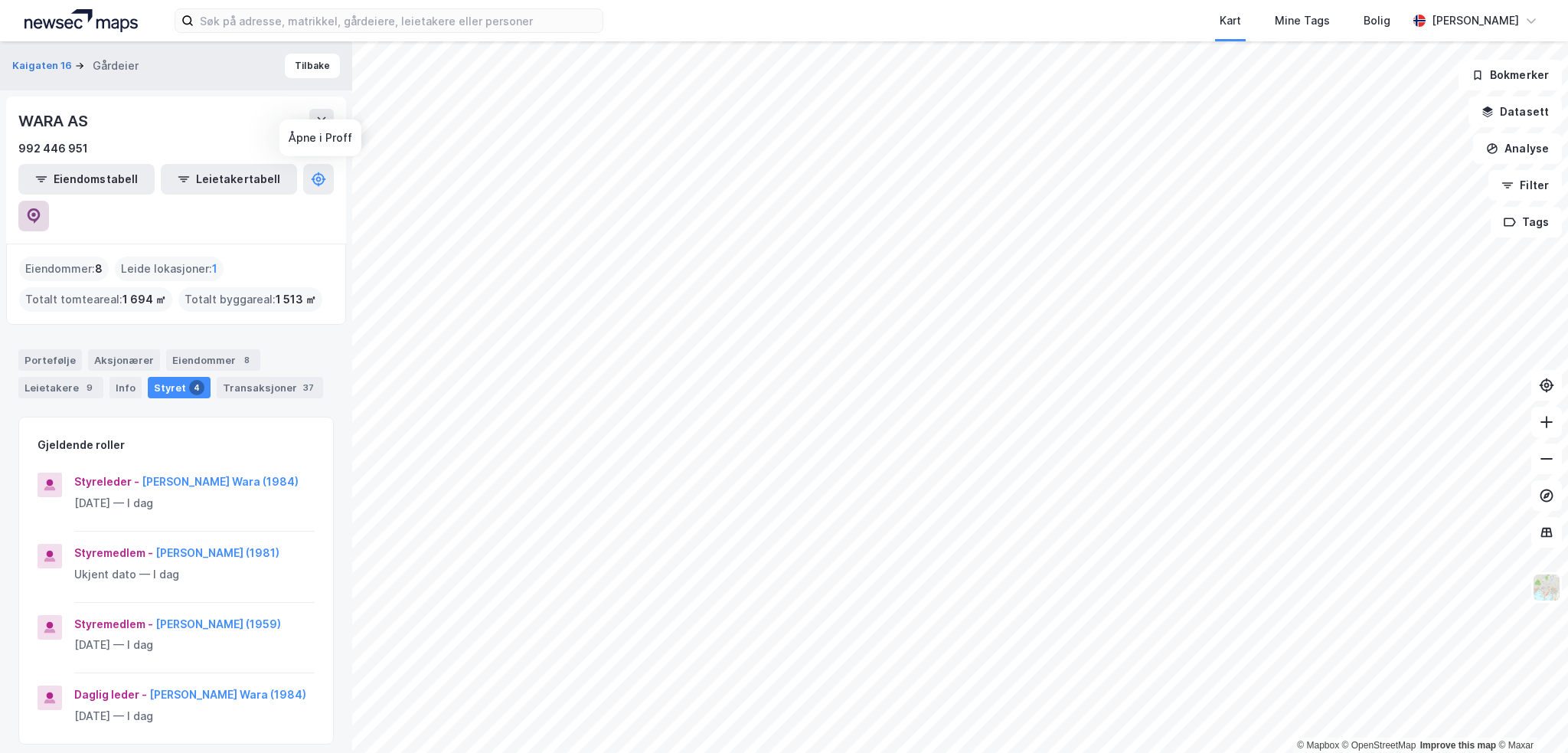
click at [49, 201] on button at bounding box center [33, 216] width 30 height 30
click at [0, 0] on button "[PERSON_NAME] Wara (1984)" at bounding box center [0, 0] width 0 height 0
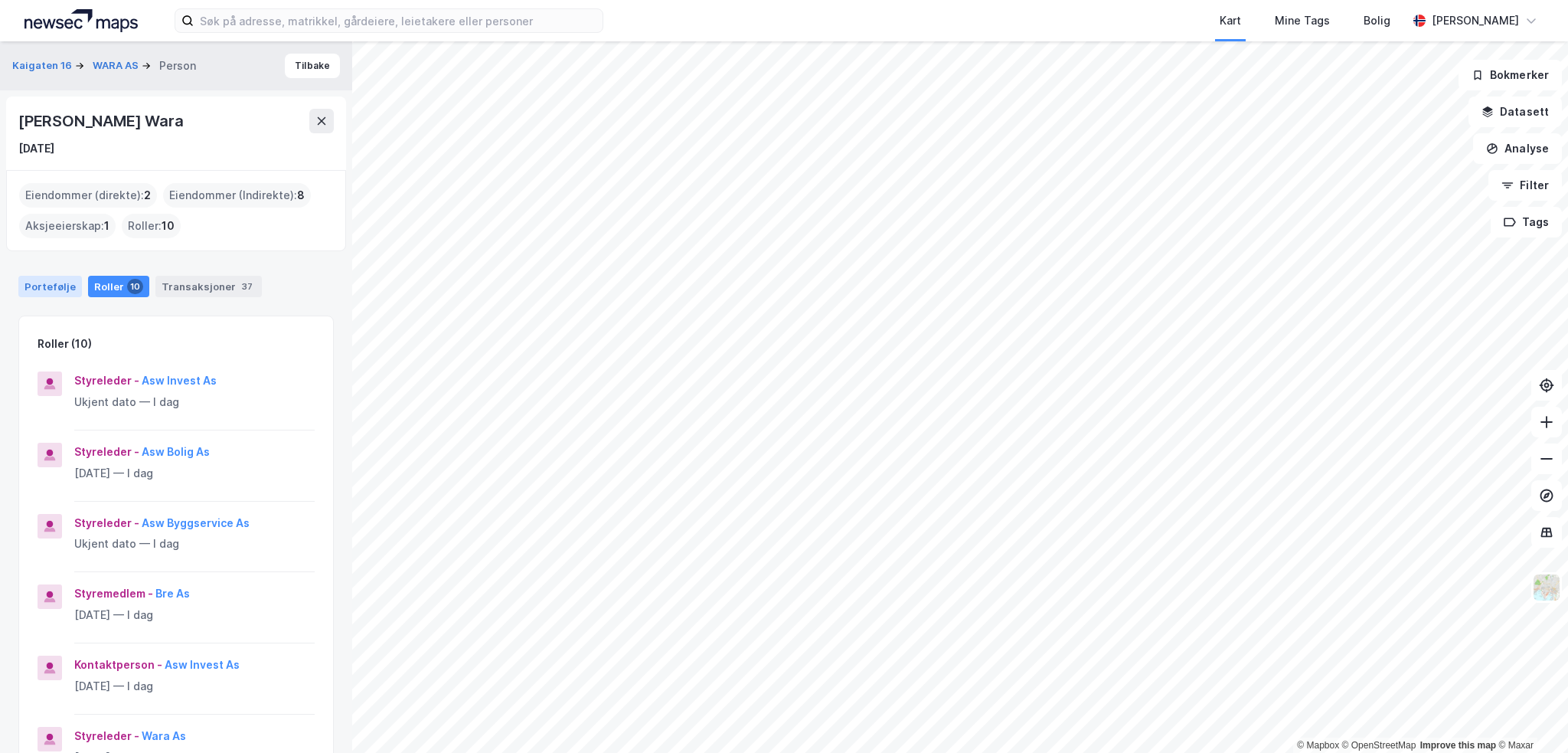
click at [52, 283] on div "Portefølje" at bounding box center [50, 286] width 64 height 22
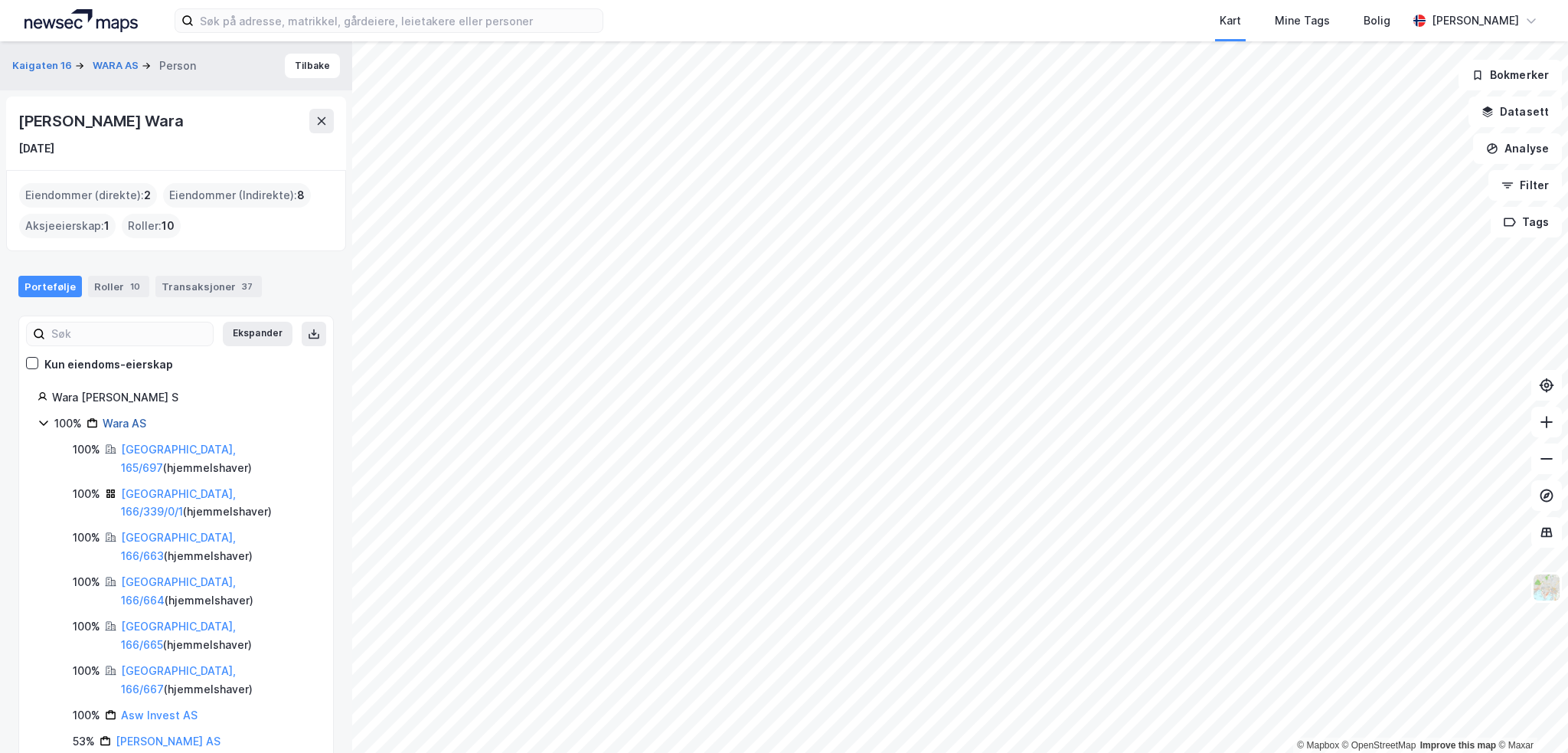
scroll to position [72, 0]
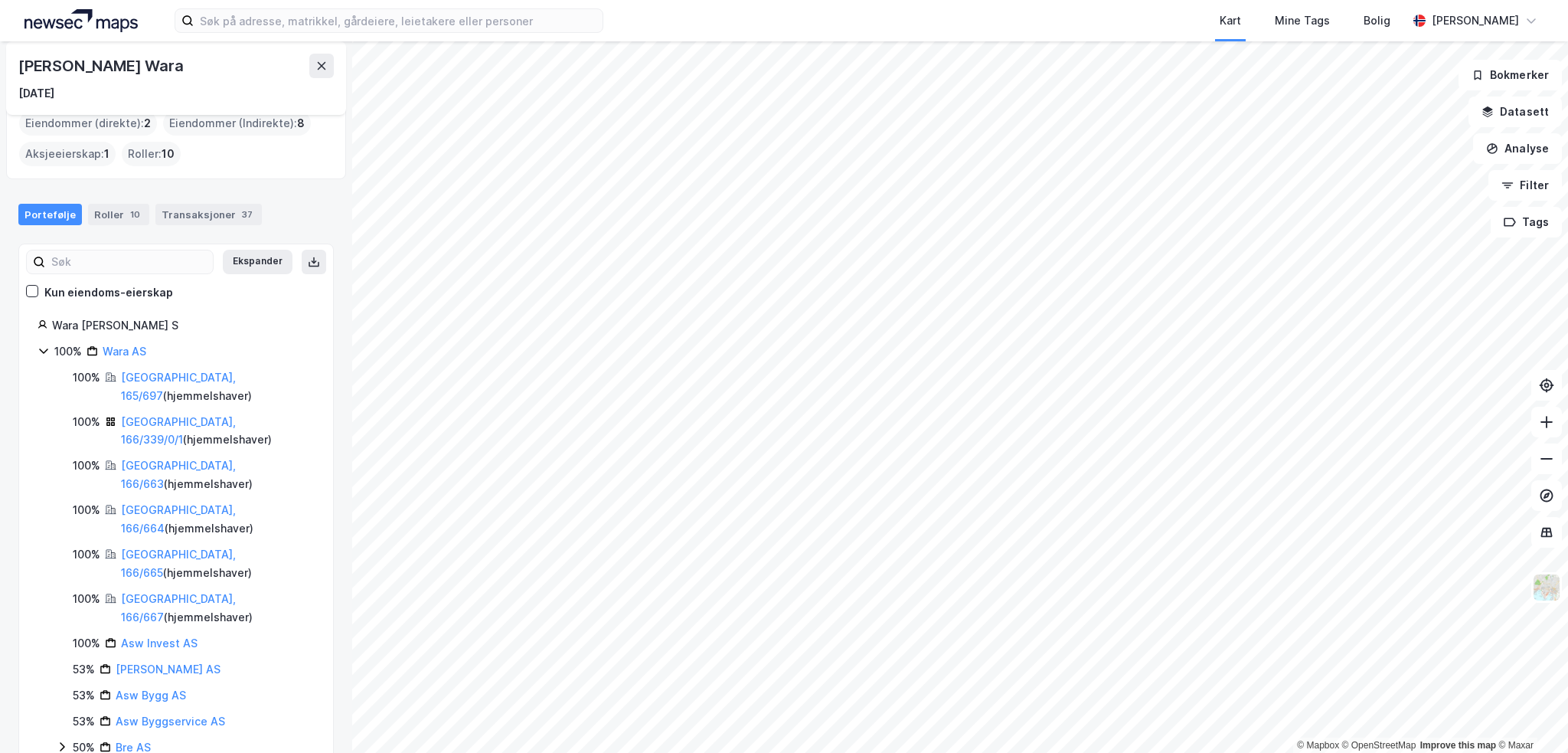
click at [157, 669] on div "100% Wara AS 100% [GEOGRAPHIC_DATA], 165/697 ( hjemmelshaver ) 100% [GEOGRAPHIC…" at bounding box center [176, 584] width 278 height 485
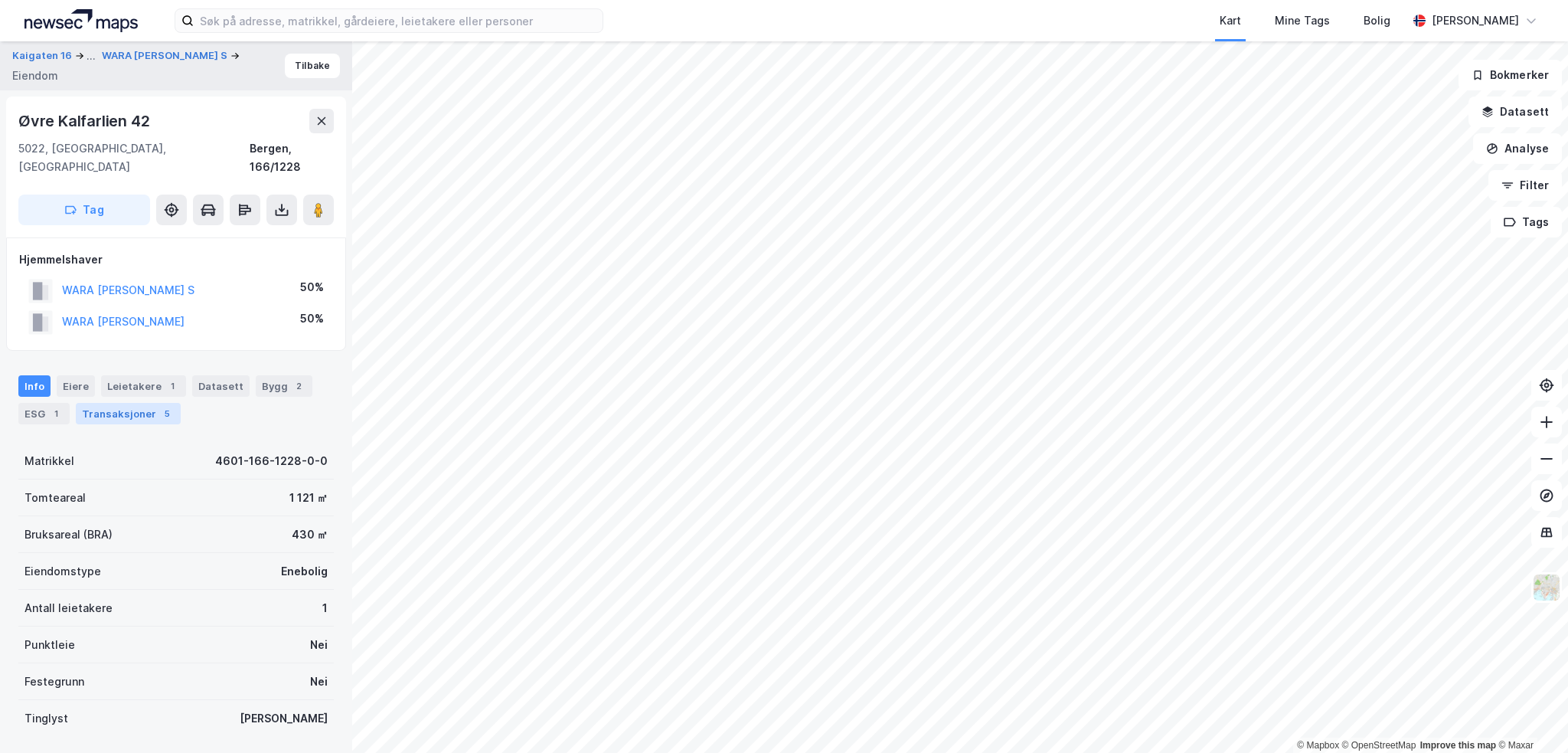
click at [151, 403] on div "Transaksjoner 5" at bounding box center [128, 413] width 105 height 22
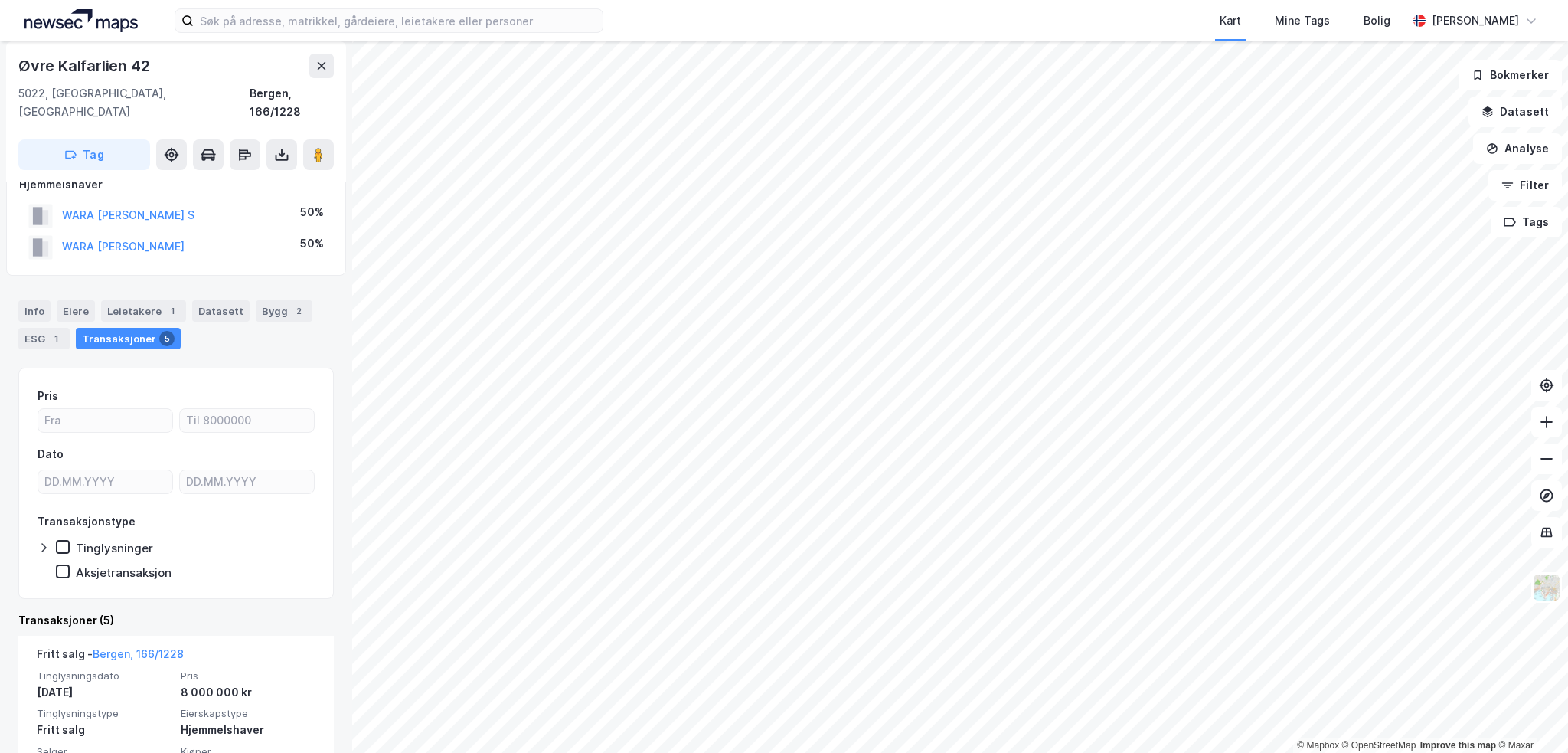
scroll to position [77, 0]
click at [278, 147] on icon at bounding box center [282, 155] width 16 height 16
click at [271, 173] on div "Last ned grunnbok" at bounding box center [215, 185] width 163 height 24
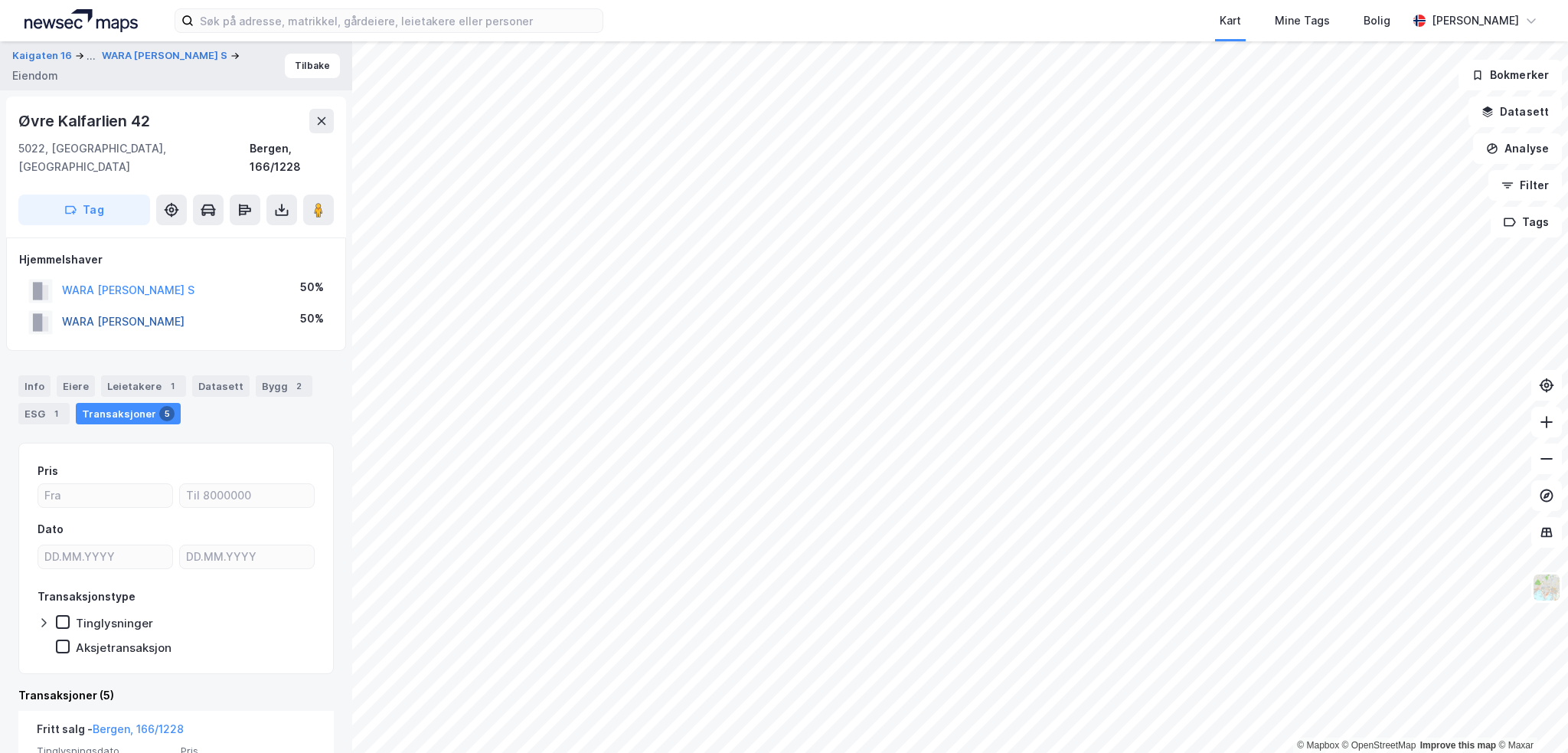
click at [0, 0] on button "WARA [PERSON_NAME]" at bounding box center [0, 0] width 0 height 0
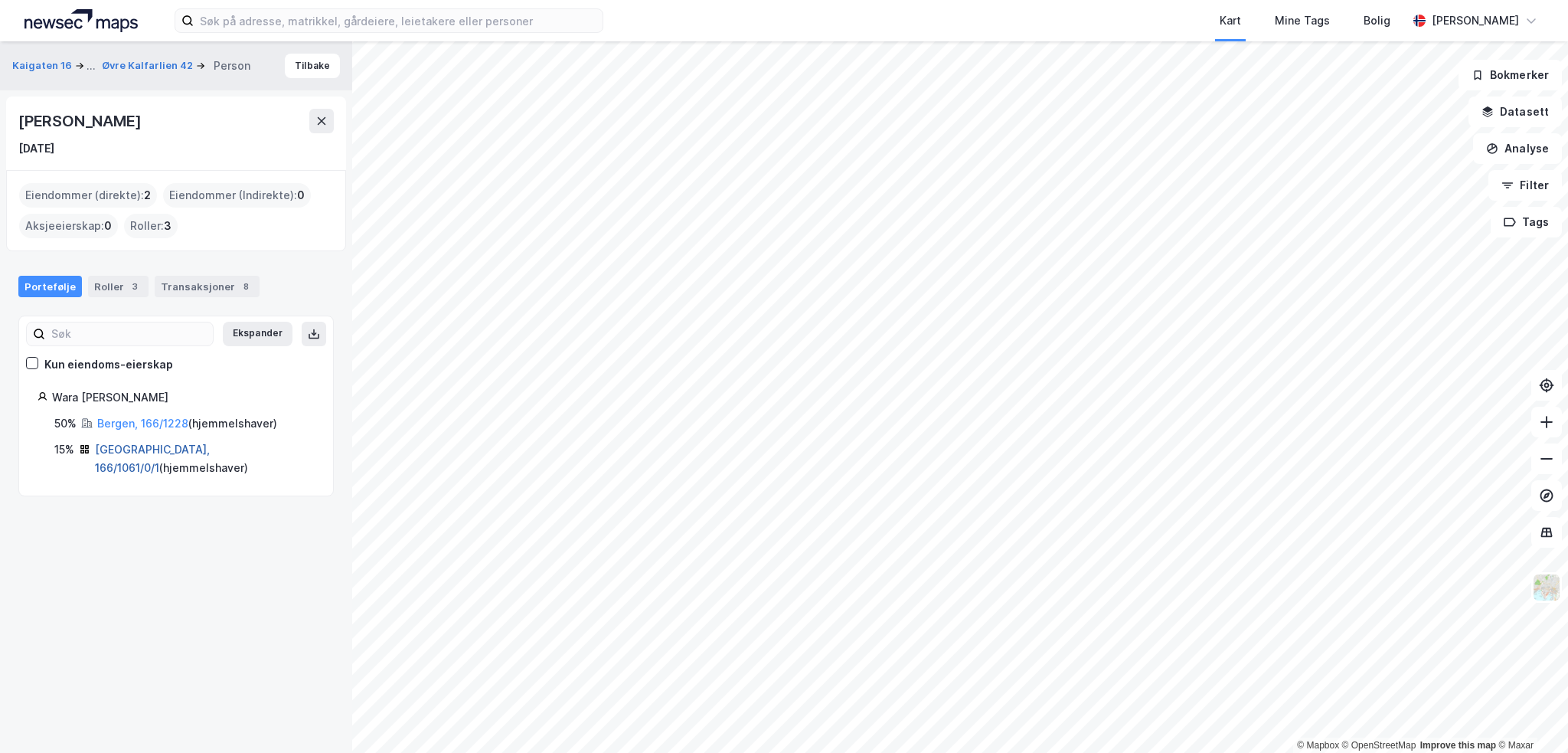
click at [172, 451] on link "[GEOGRAPHIC_DATA], 166/1061/0/1" at bounding box center [152, 459] width 115 height 31
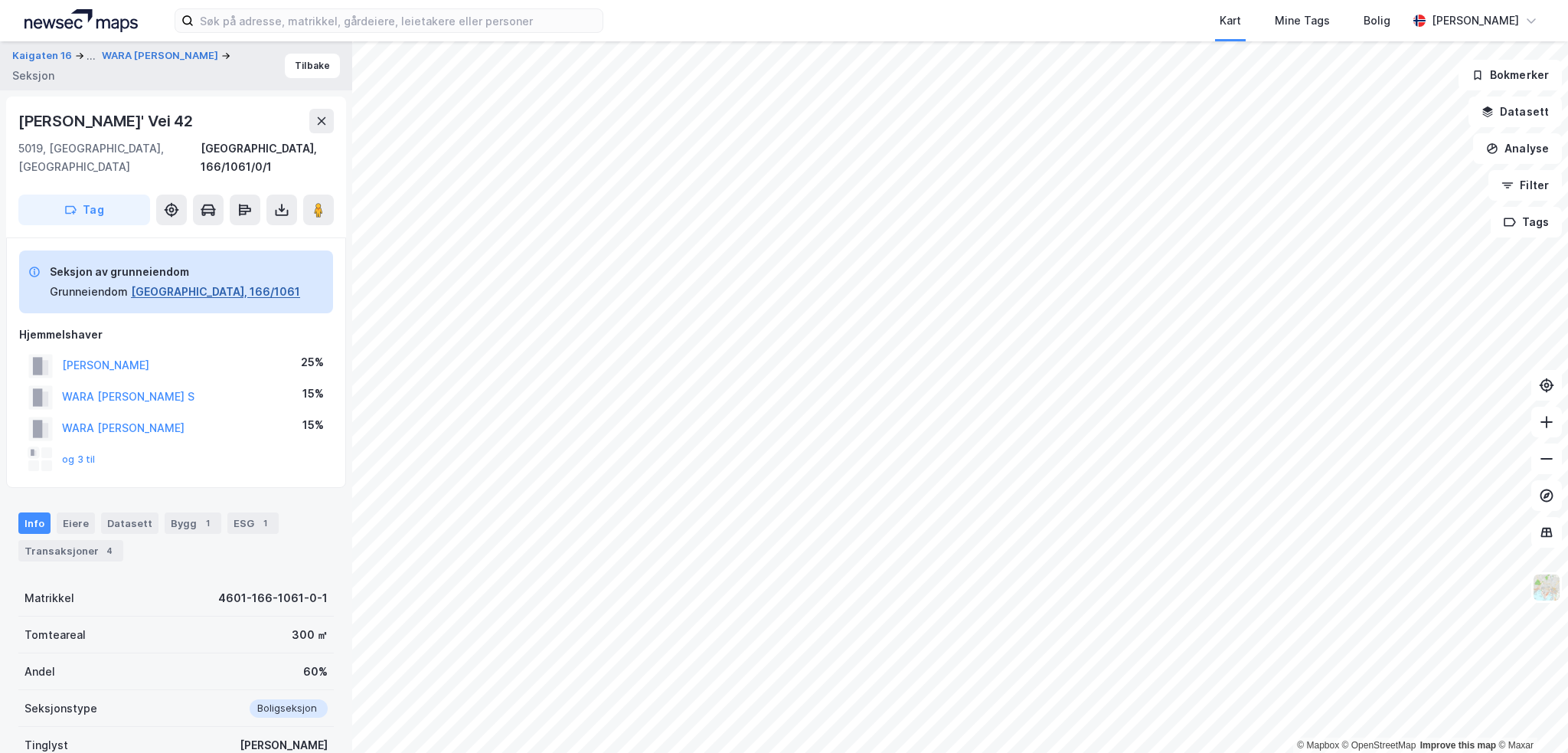
click at [187, 283] on button "[GEOGRAPHIC_DATA], 166/1061" at bounding box center [215, 292] width 169 height 18
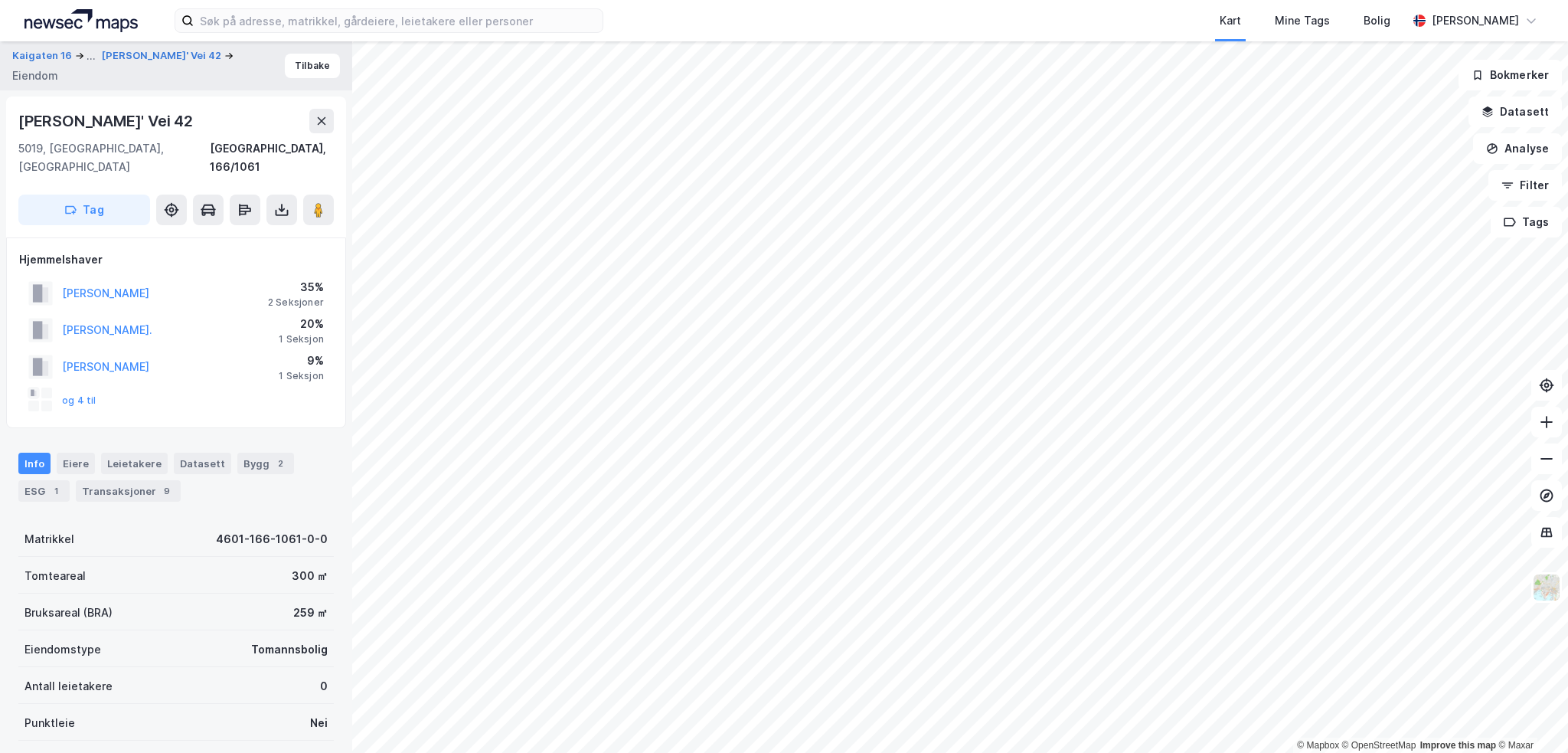
scroll to position [8, 0]
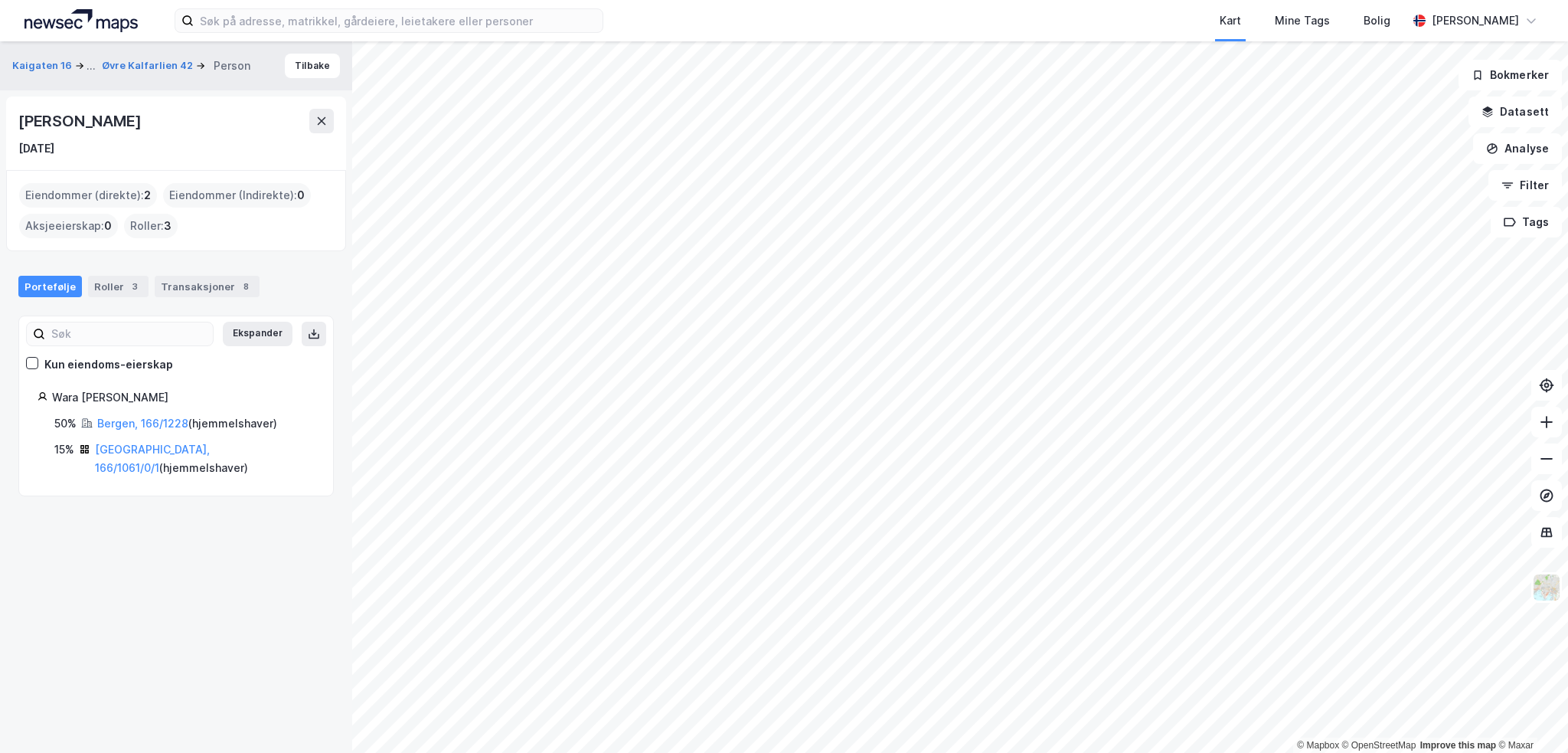
drag, startPoint x: 83, startPoint y: 540, endPoint x: 87, endPoint y: 553, distance: 13.6
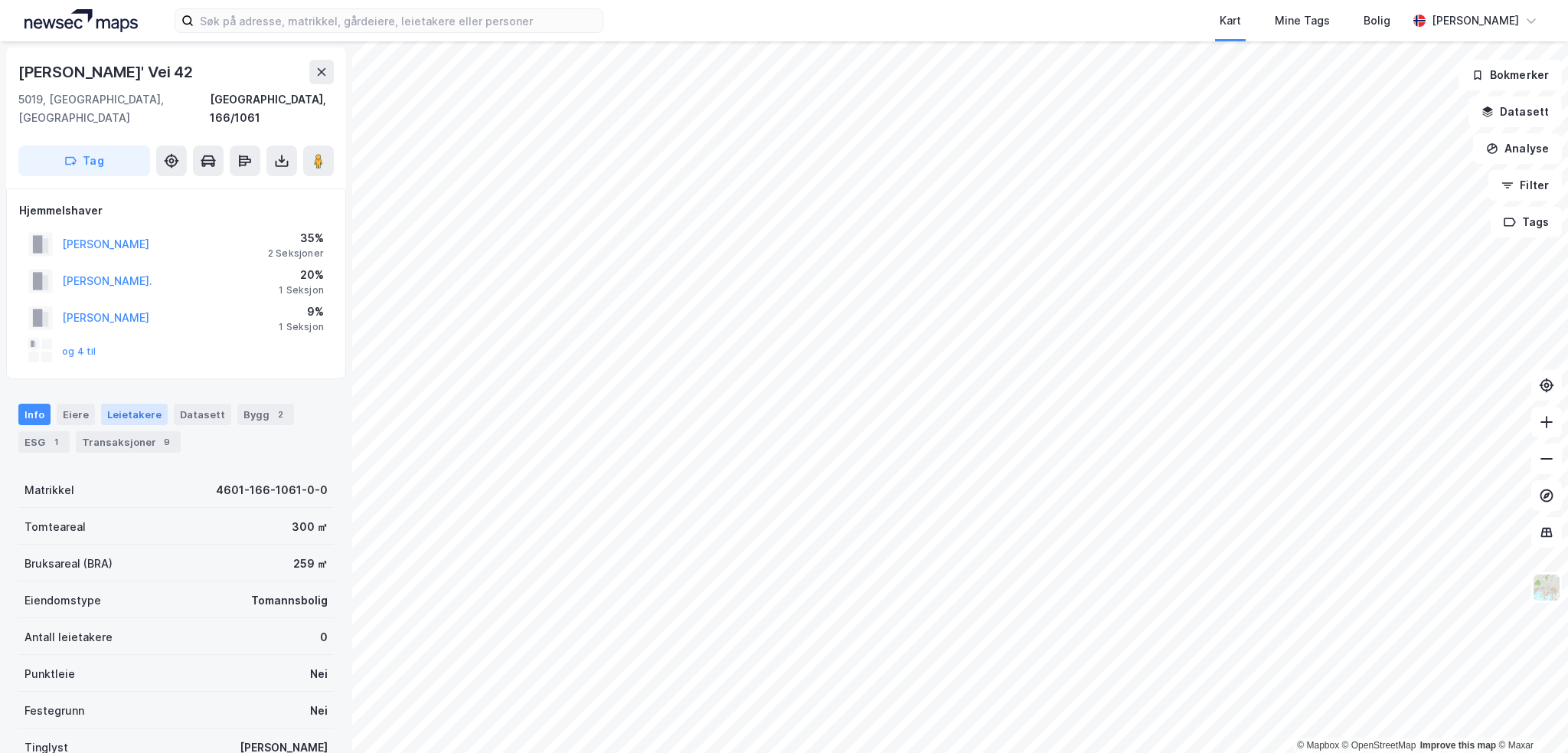
scroll to position [8, 0]
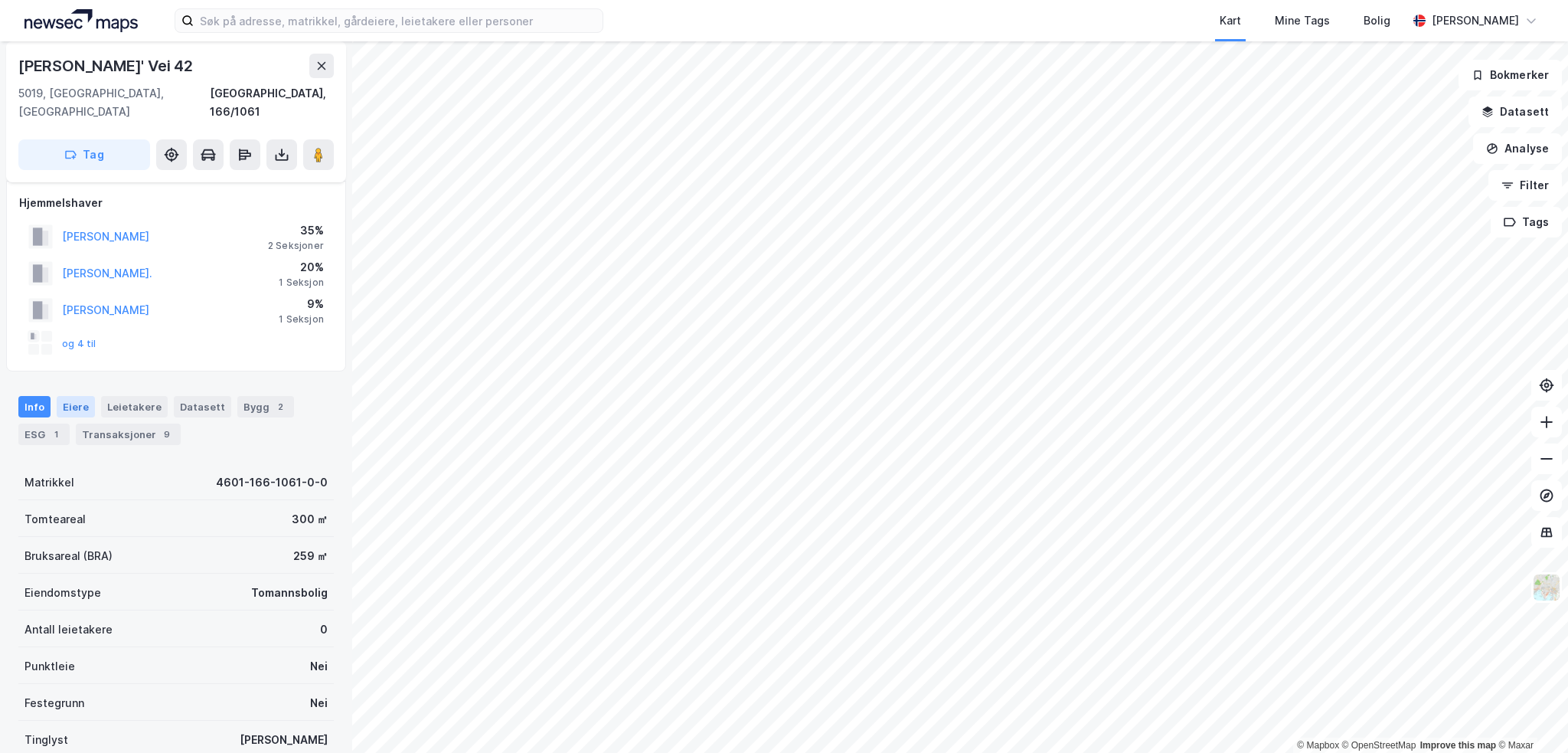
click at [69, 396] on div "Eiere" at bounding box center [76, 407] width 38 height 22
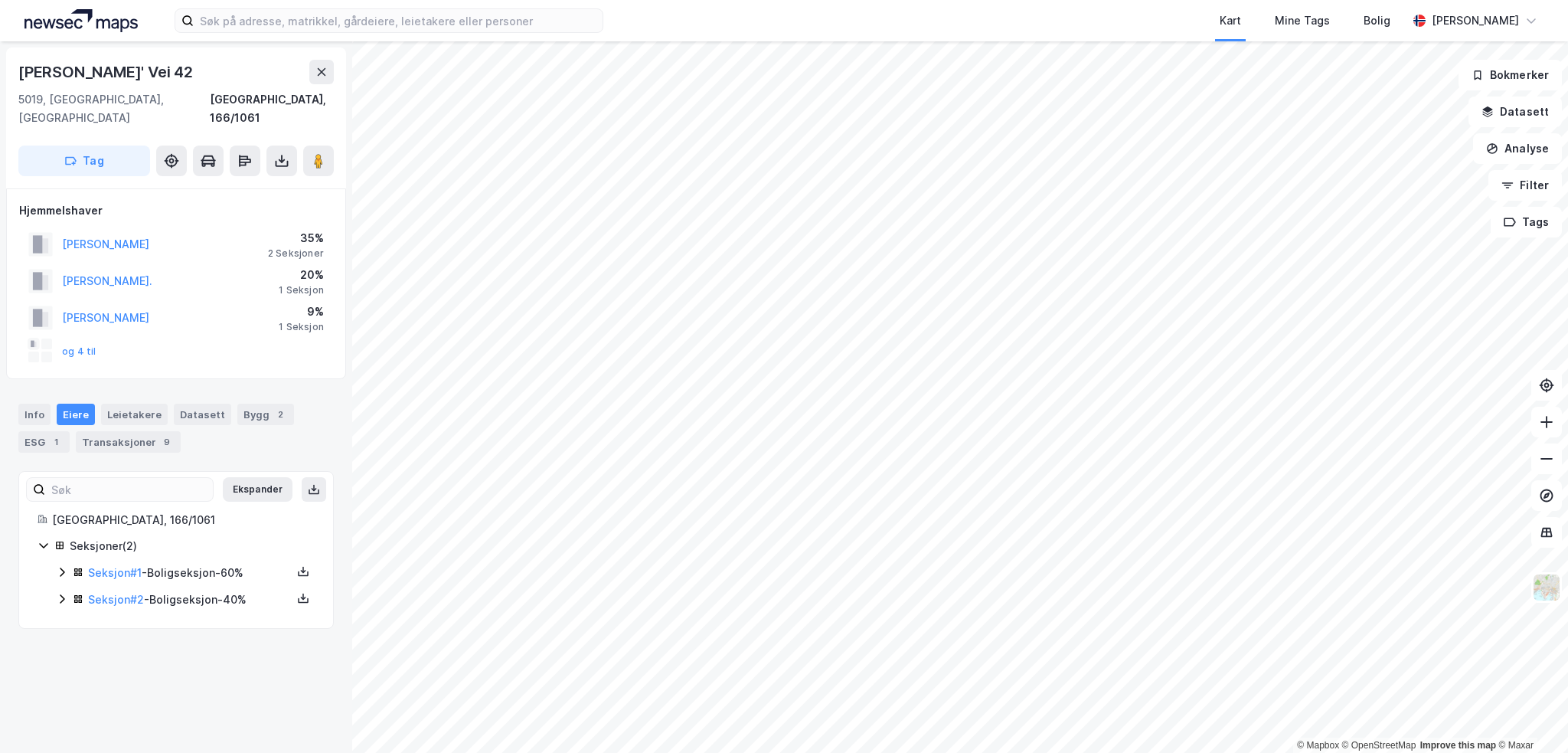
click at [61, 593] on icon at bounding box center [62, 599] width 12 height 12
click at [67, 564] on div "Seksjon # 1 - Boligseksjon - 60%" at bounding box center [184, 574] width 258 height 19
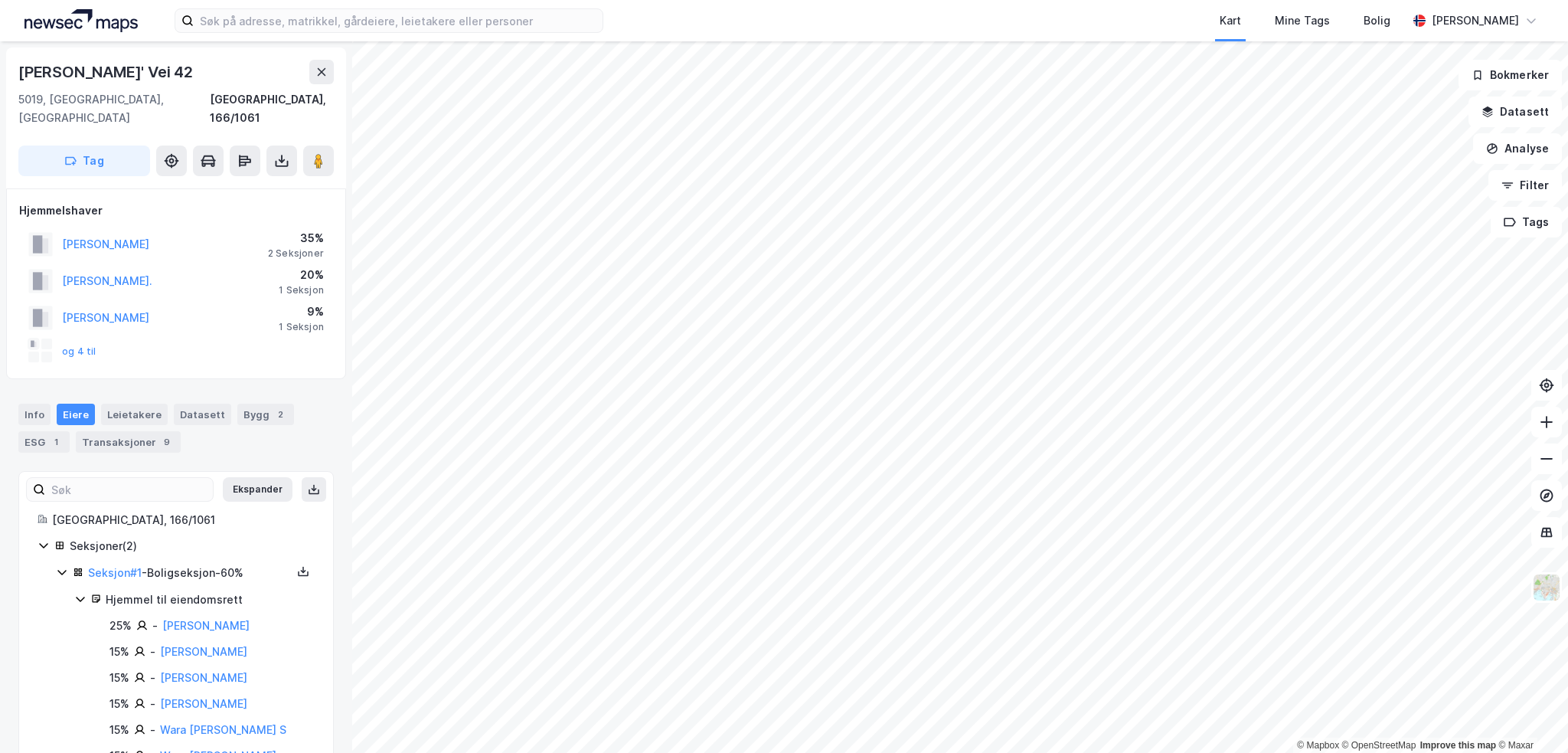
click at [62, 566] on icon at bounding box center [62, 572] width 12 height 12
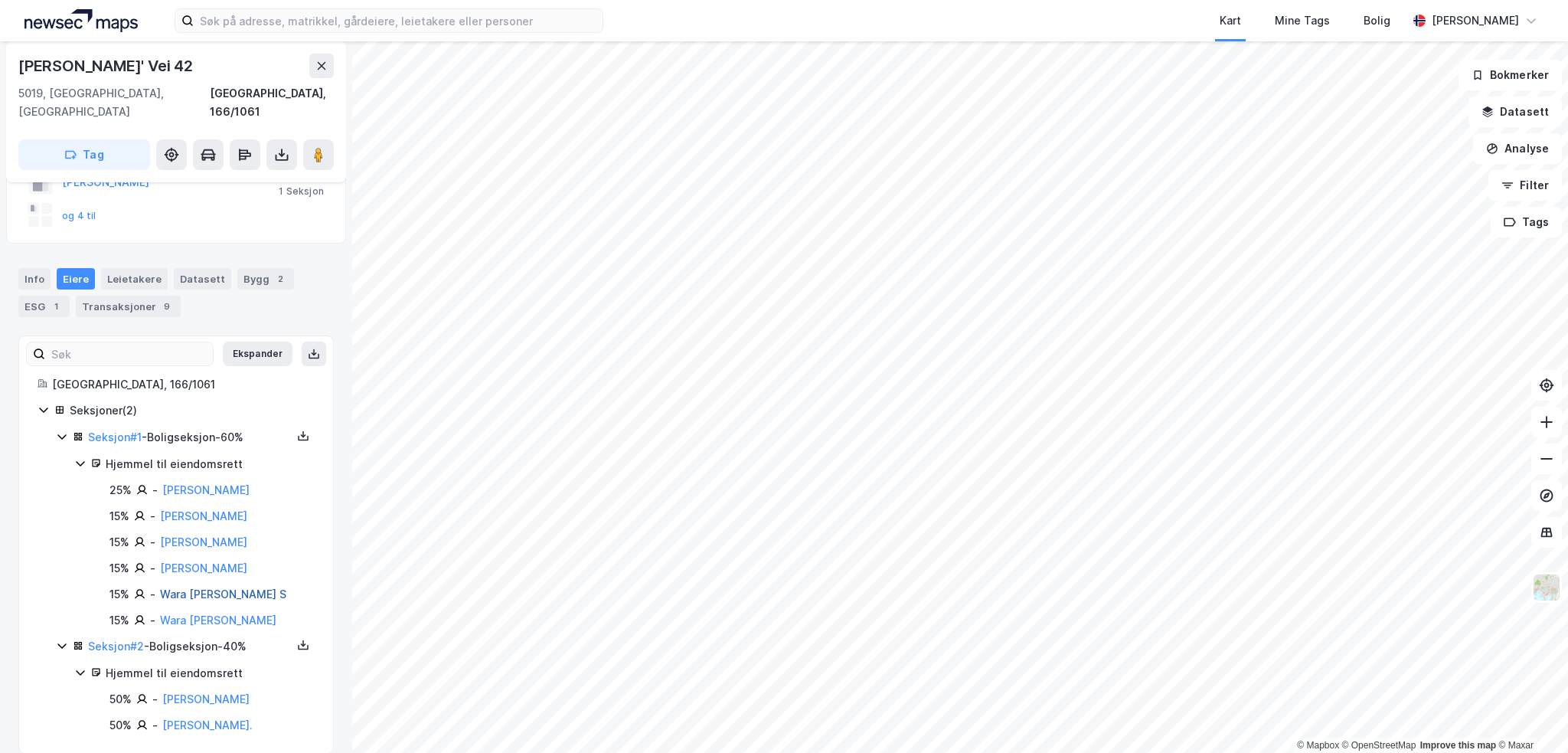
click at [205, 588] on link "Wara [PERSON_NAME] S" at bounding box center [223, 594] width 126 height 13
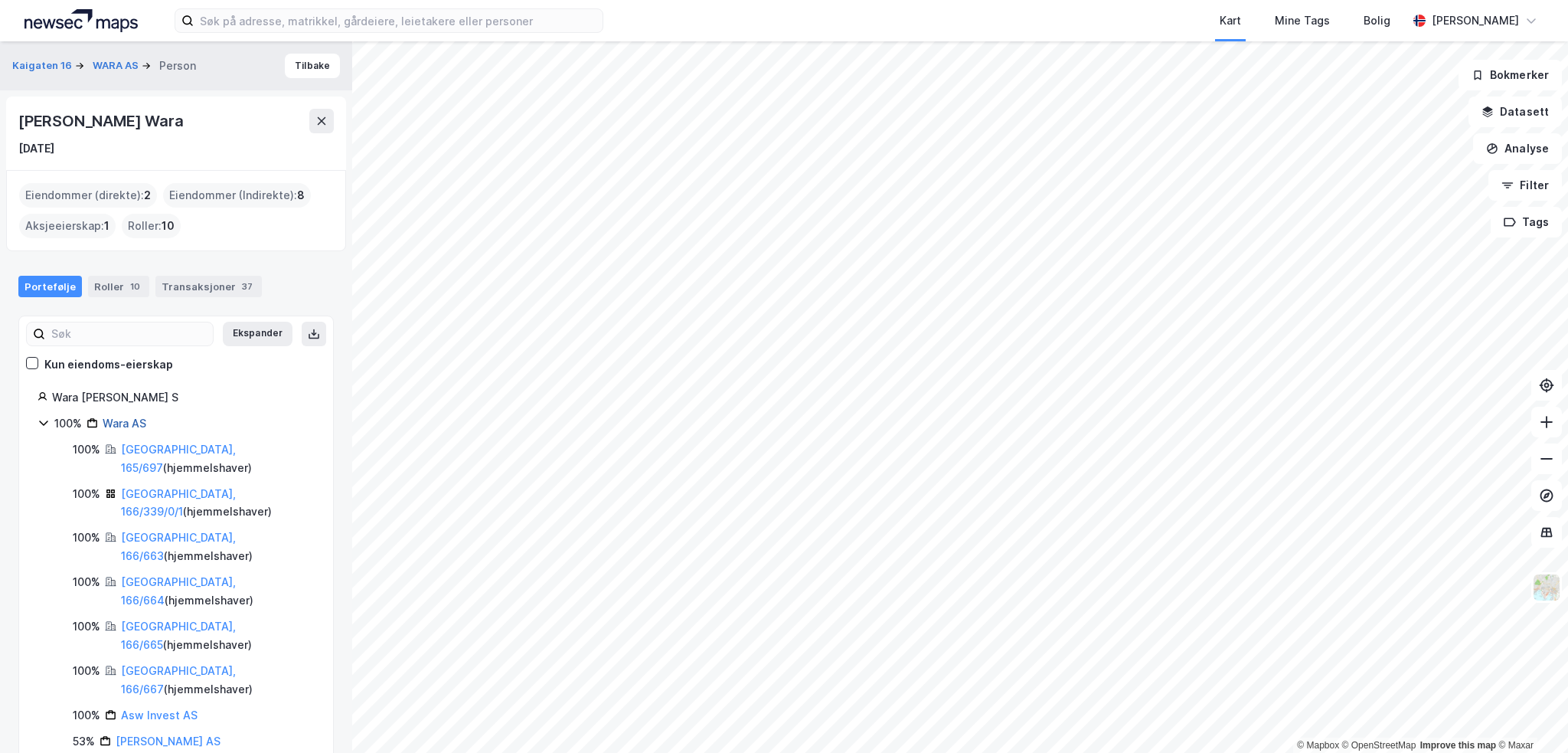
click at [117, 421] on link "Wara AS" at bounding box center [124, 423] width 44 height 13
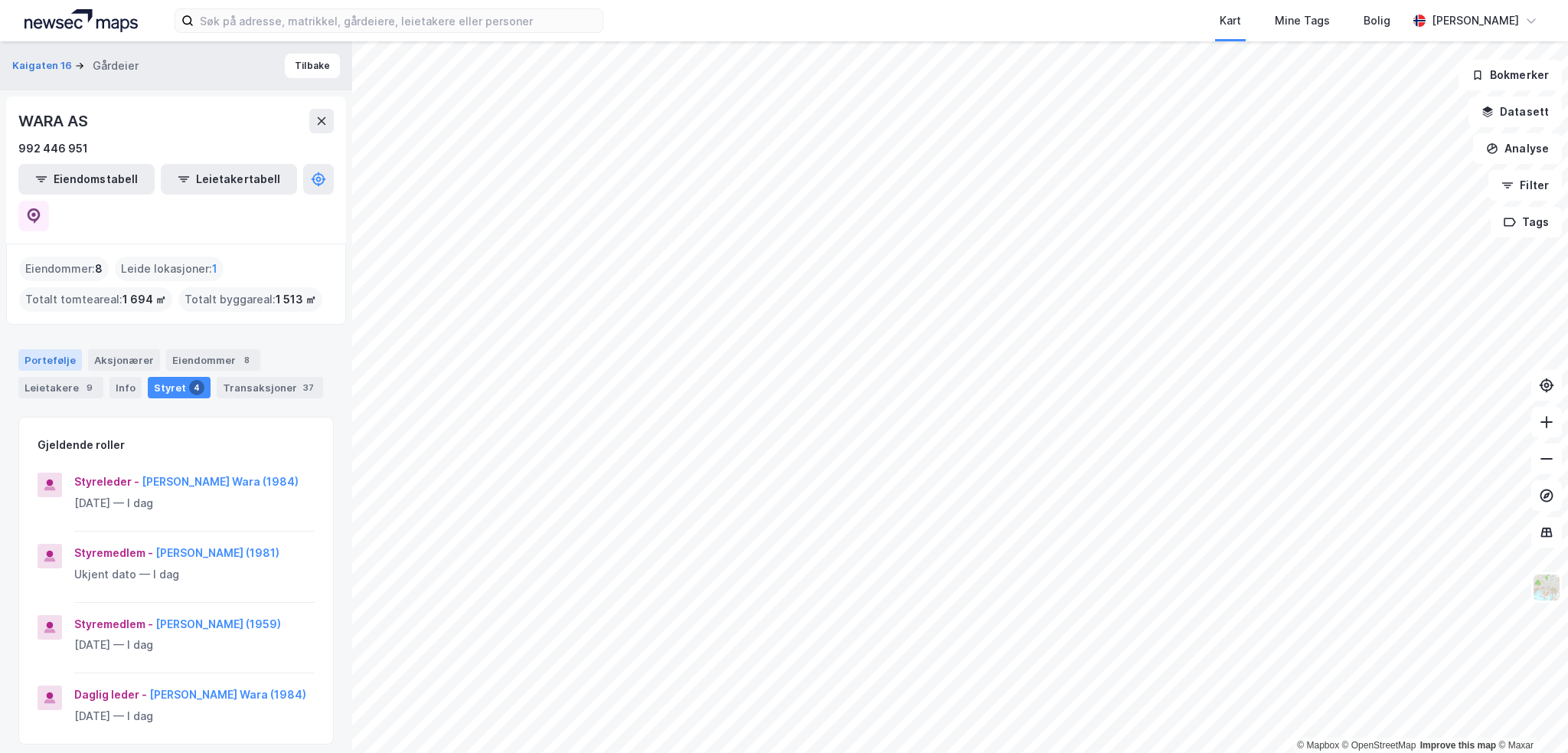
click at [55, 349] on div "Portefølje" at bounding box center [50, 360] width 64 height 22
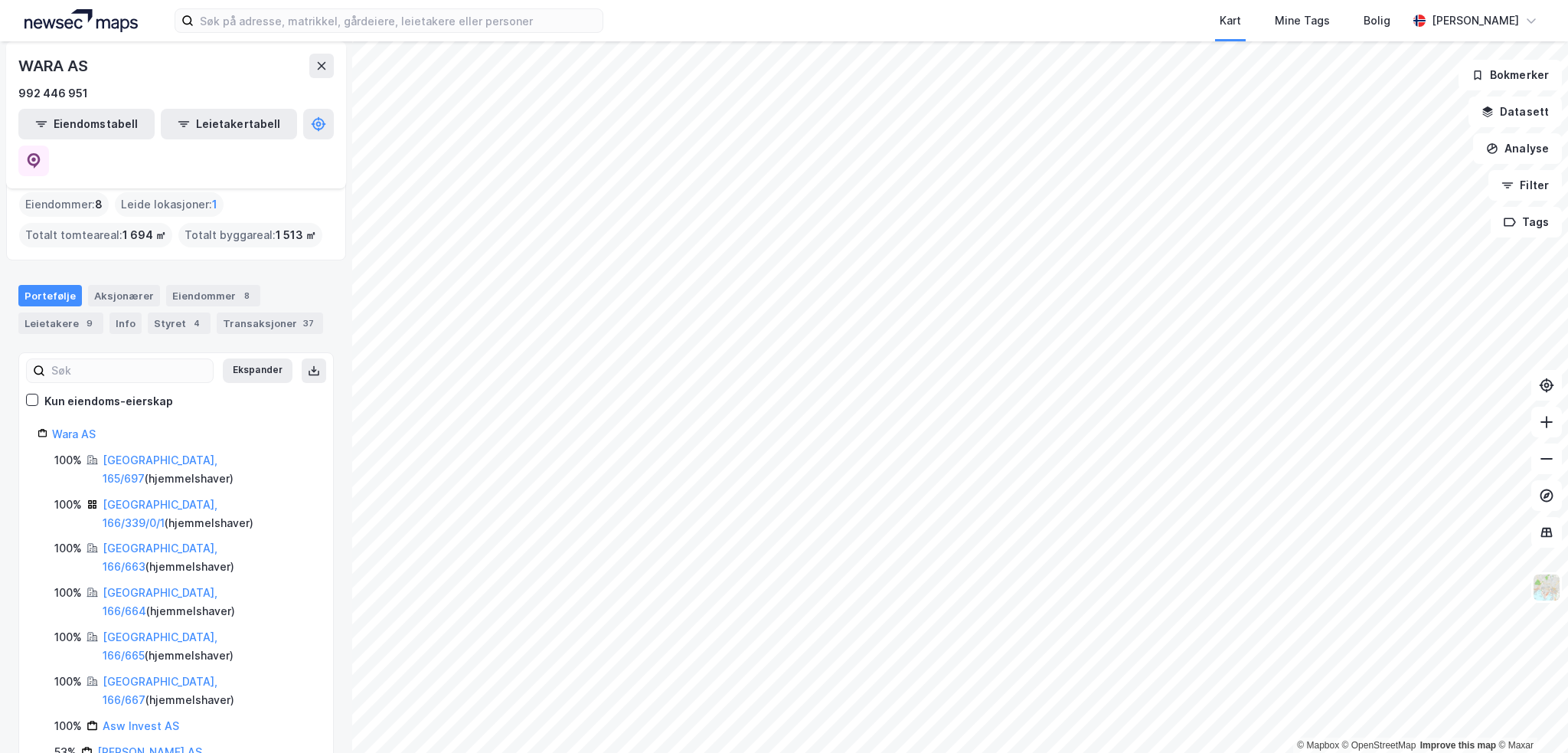
scroll to position [66, 0]
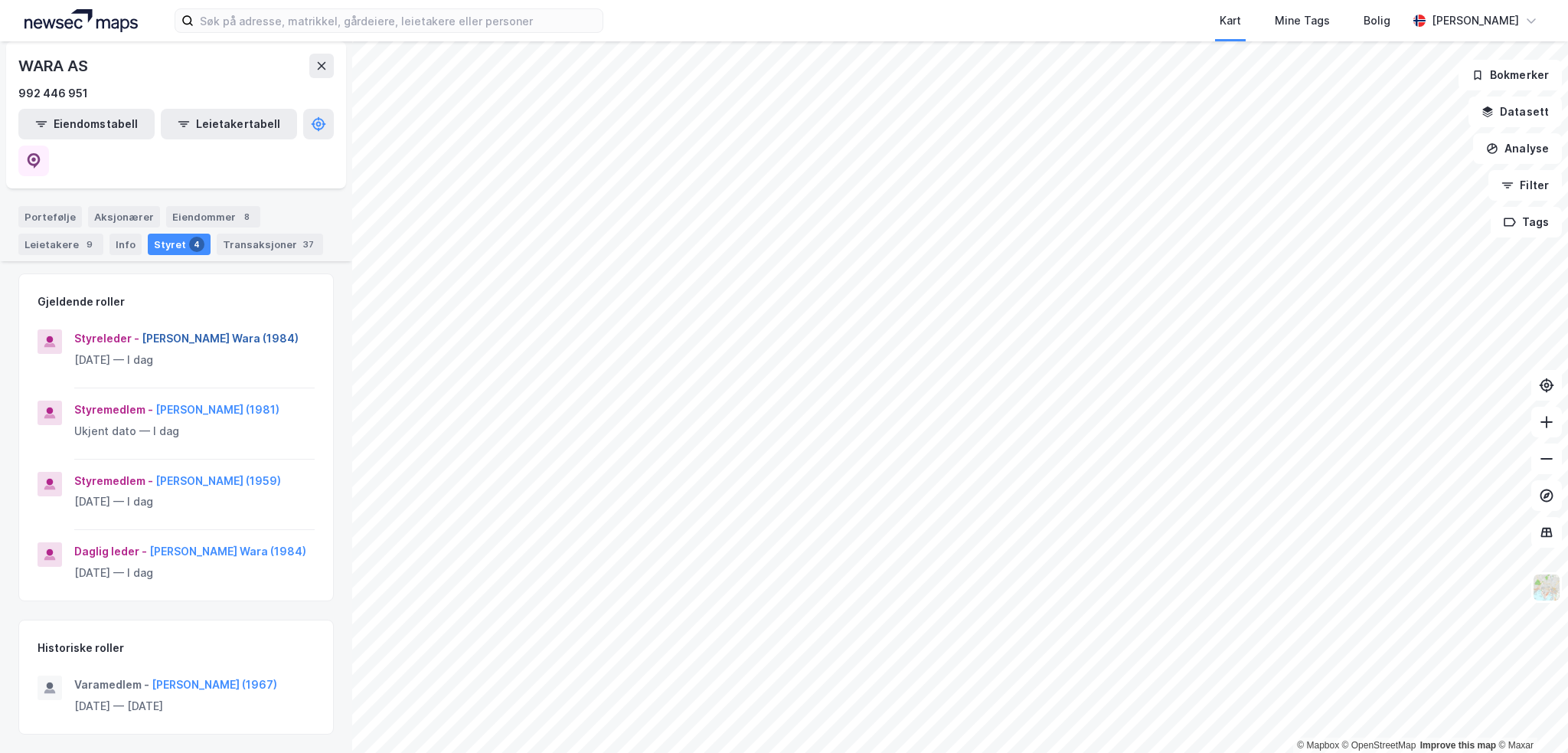
scroll to position [159, 0]
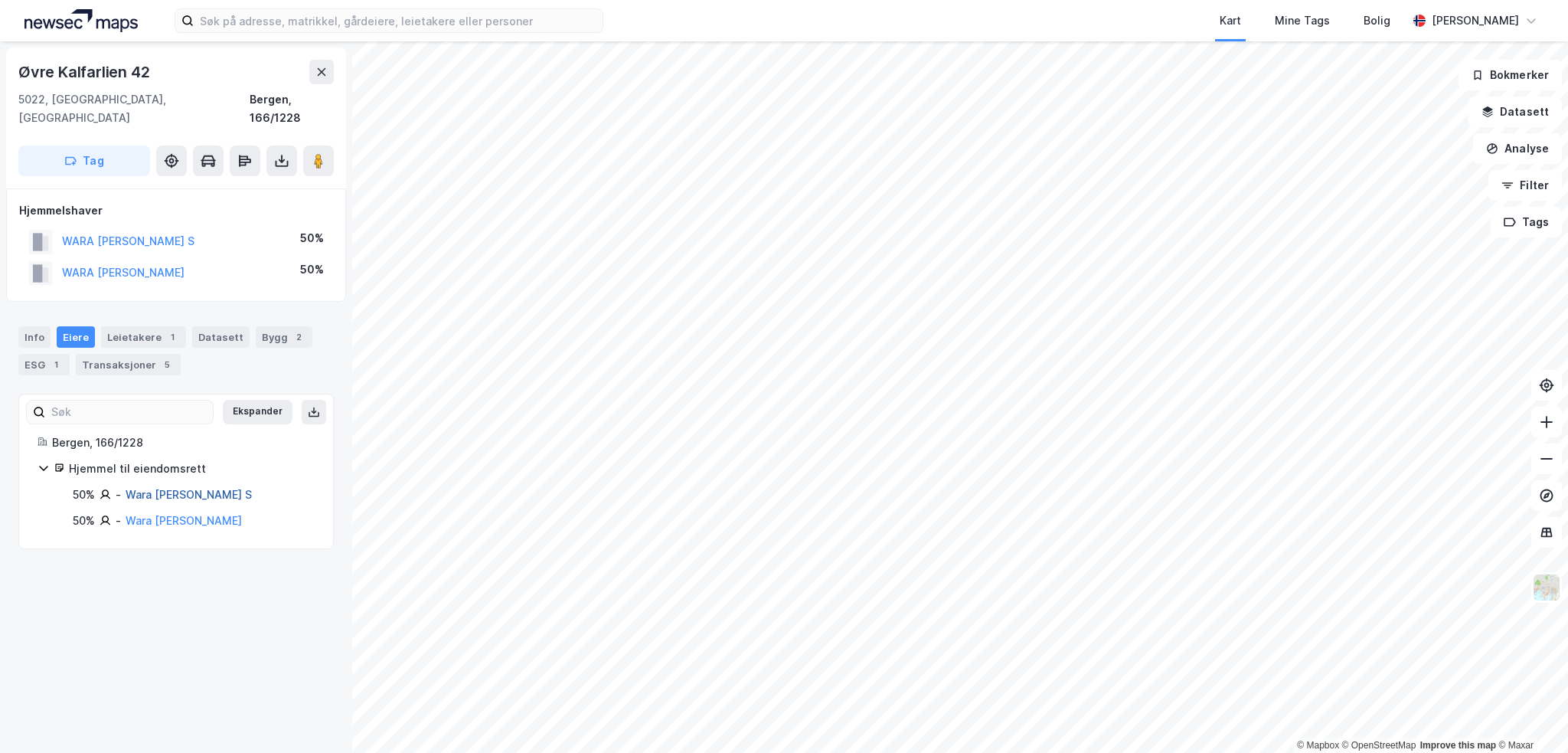
click at [178, 487] on link "Wara [PERSON_NAME] S" at bounding box center [188, 494] width 126 height 13
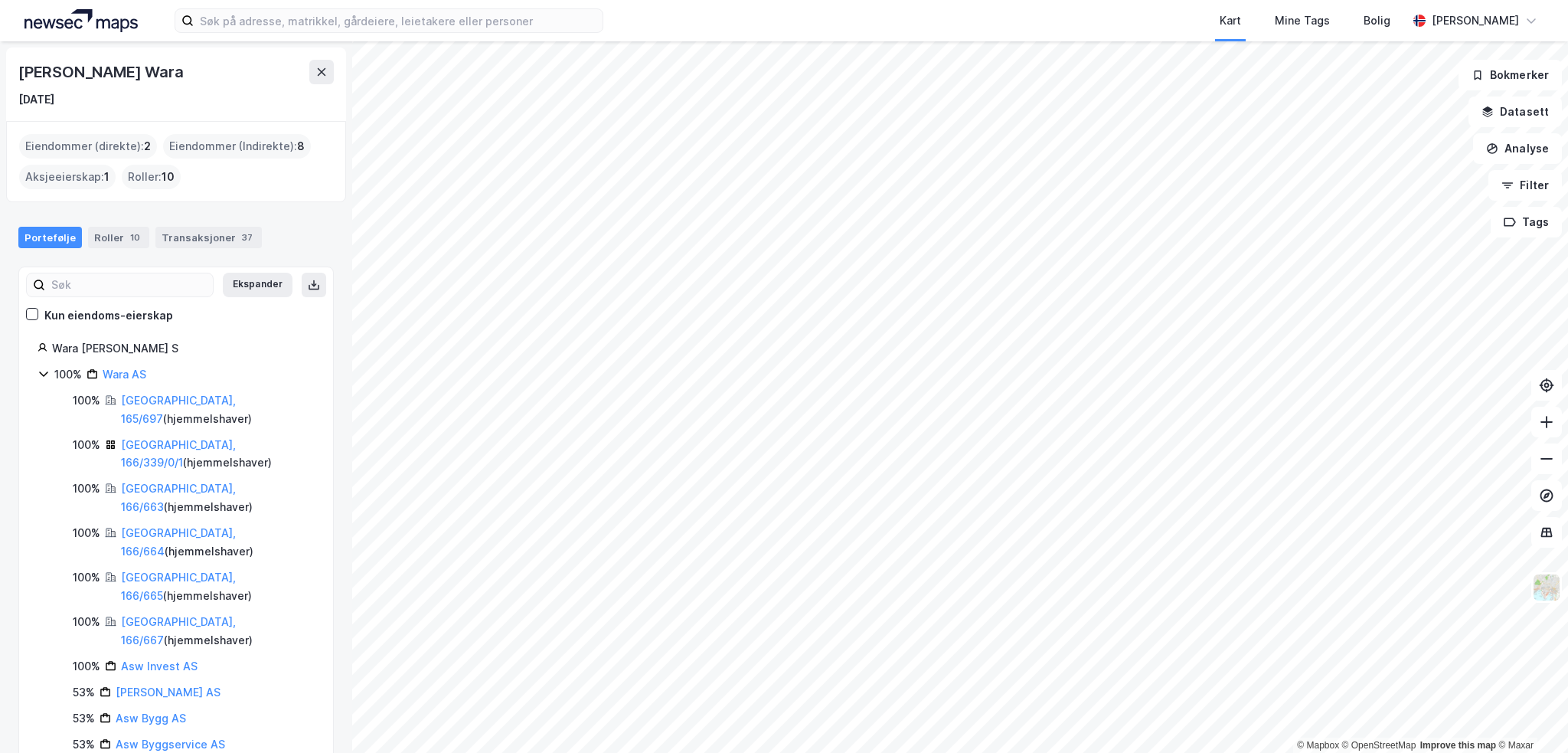
click at [199, 247] on div "Portefølje Roller 10 Transaksjoner 37" at bounding box center [176, 231] width 352 height 46
click at [206, 241] on div "Transaksjoner 37" at bounding box center [209, 237] width 106 height 22
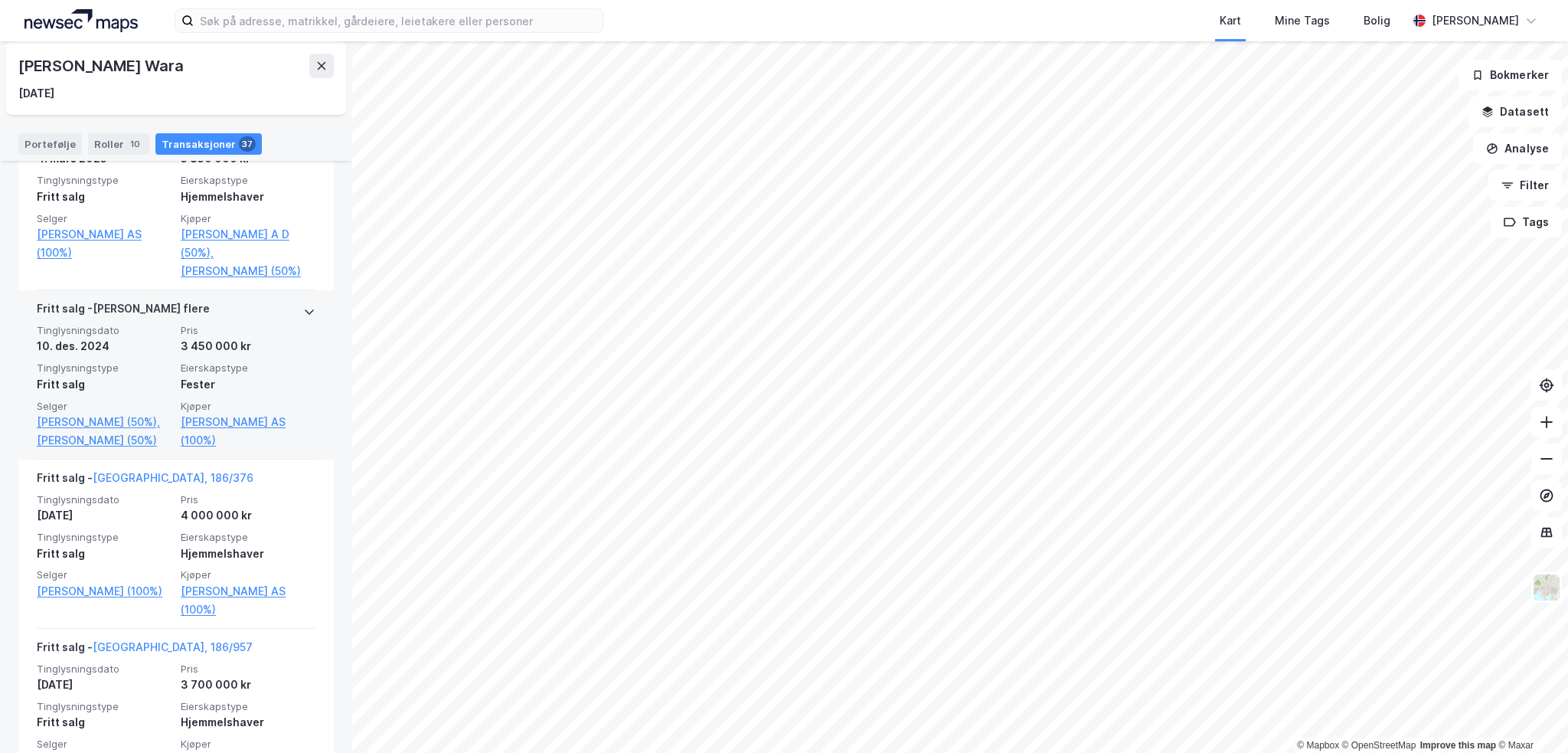
scroll to position [383, 0]
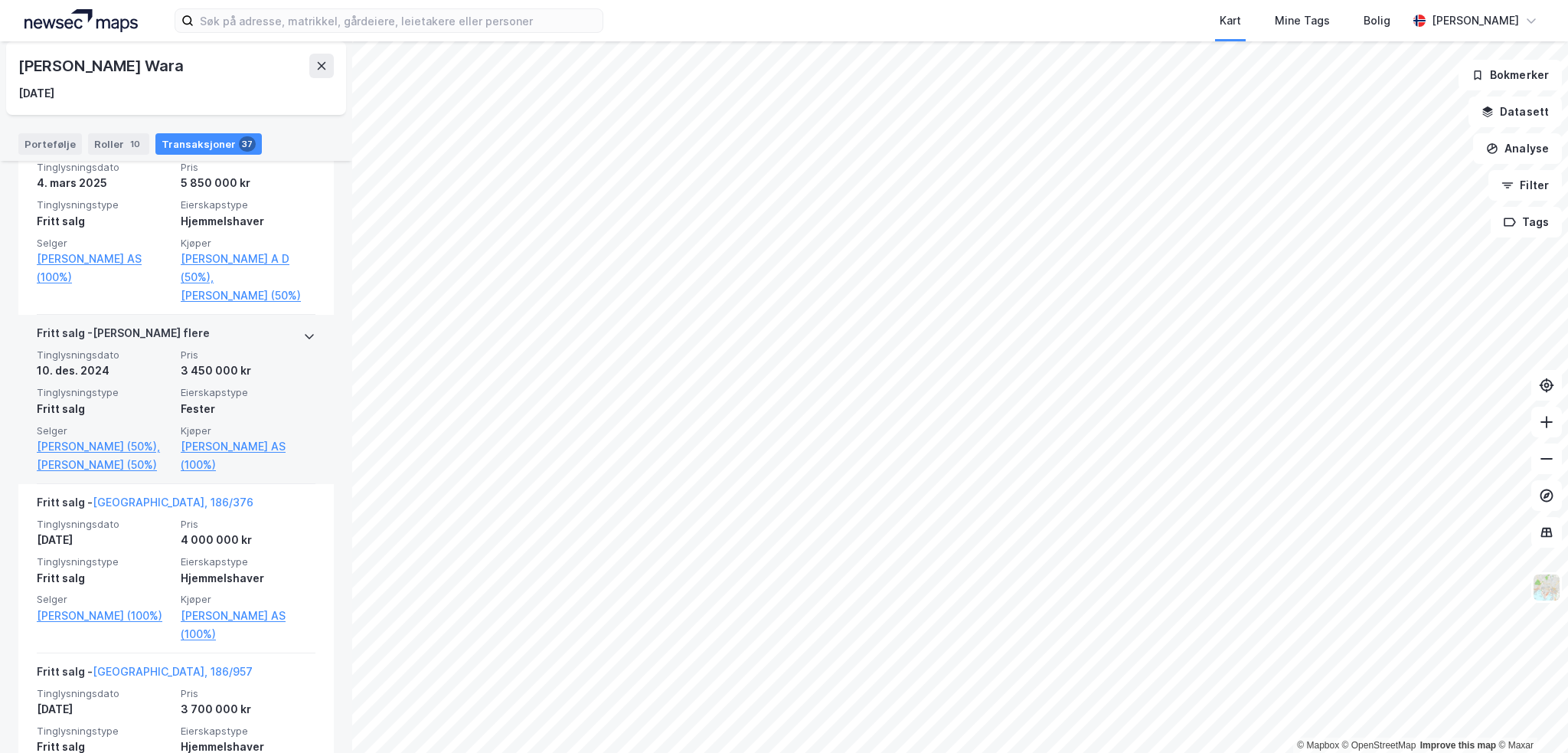
click at [299, 380] on div "3 450 000 kr" at bounding box center [248, 370] width 135 height 18
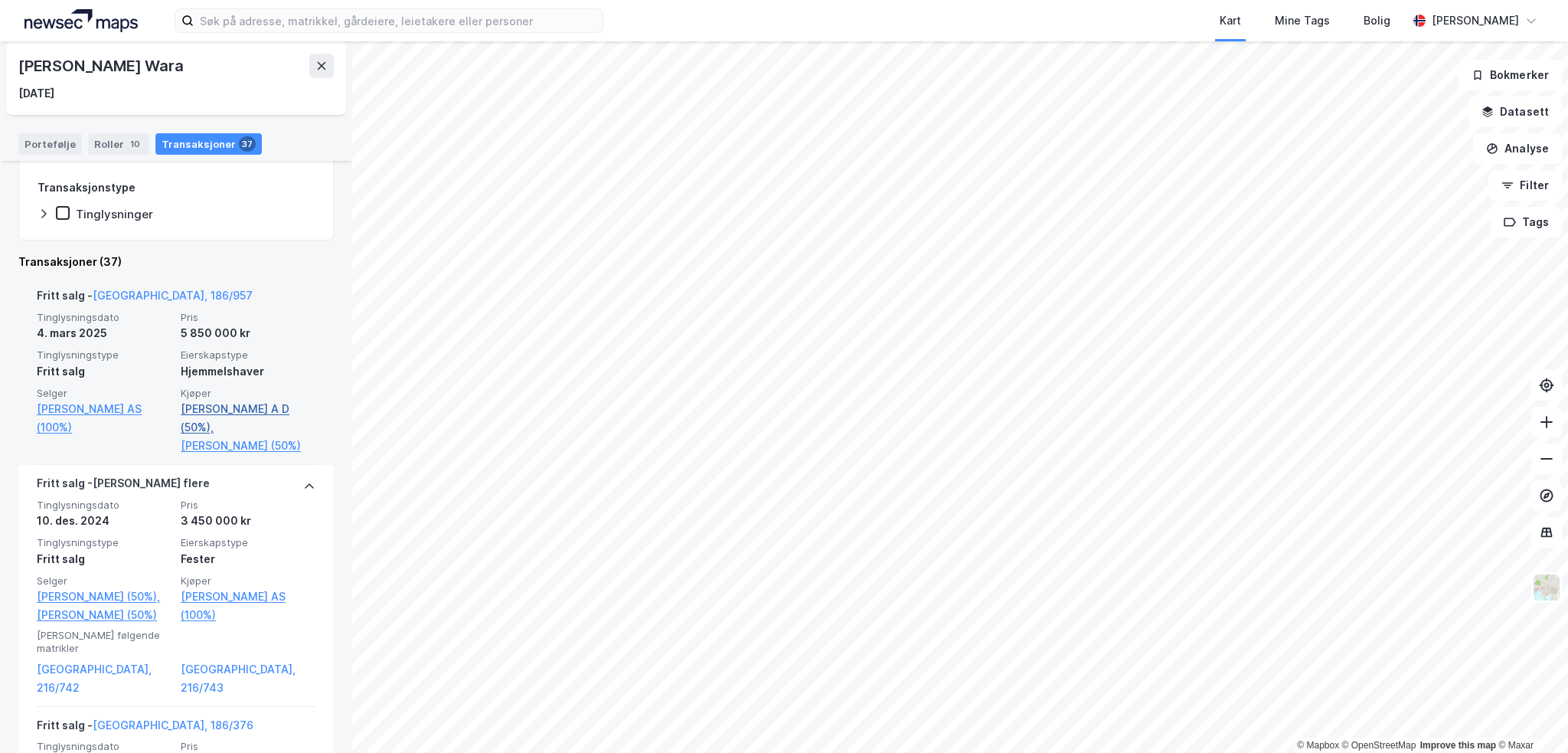
scroll to position [230, 0]
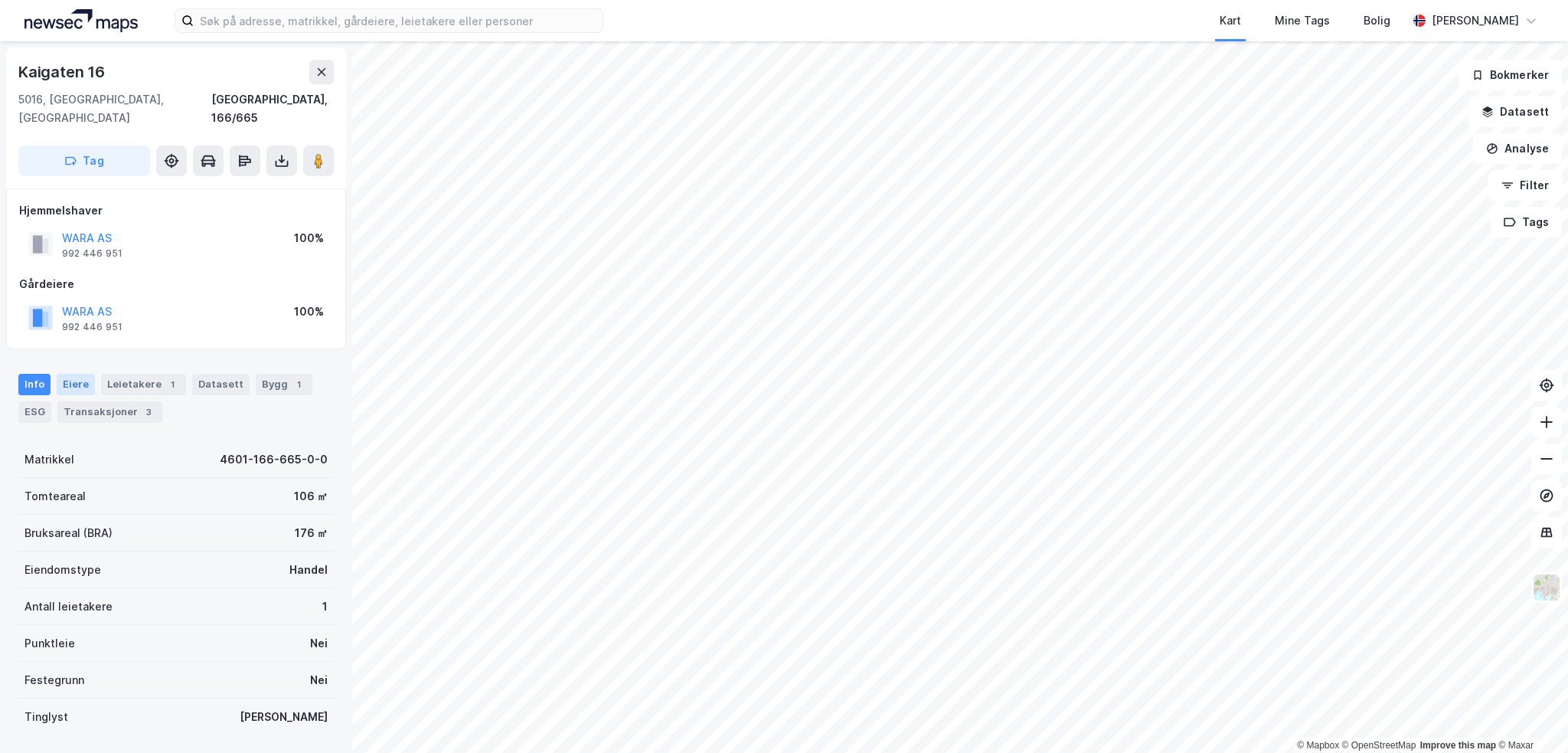
click at [75, 373] on div "Eiere" at bounding box center [76, 384] width 38 height 22
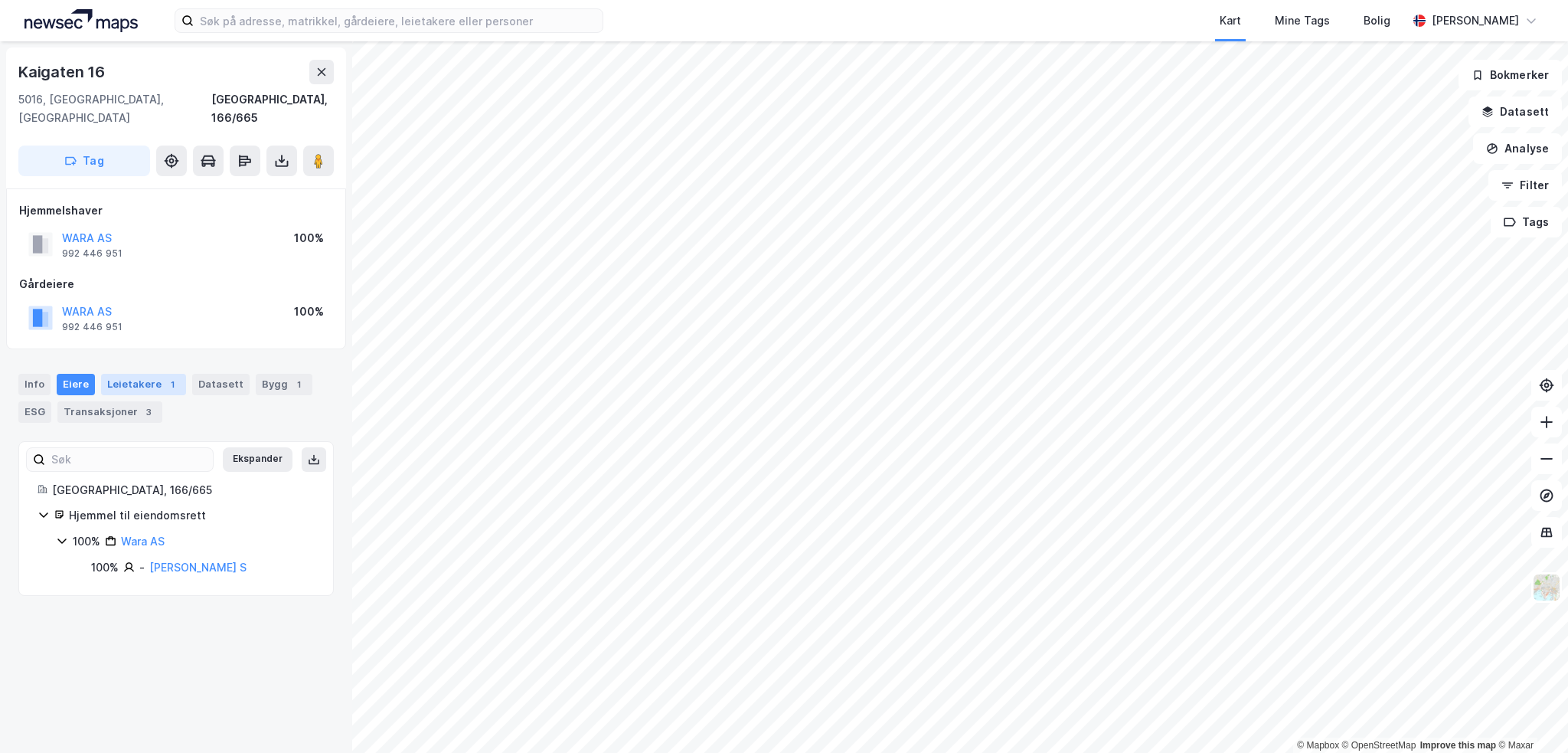
click at [139, 373] on div "Leietakere 1" at bounding box center [144, 384] width 85 height 22
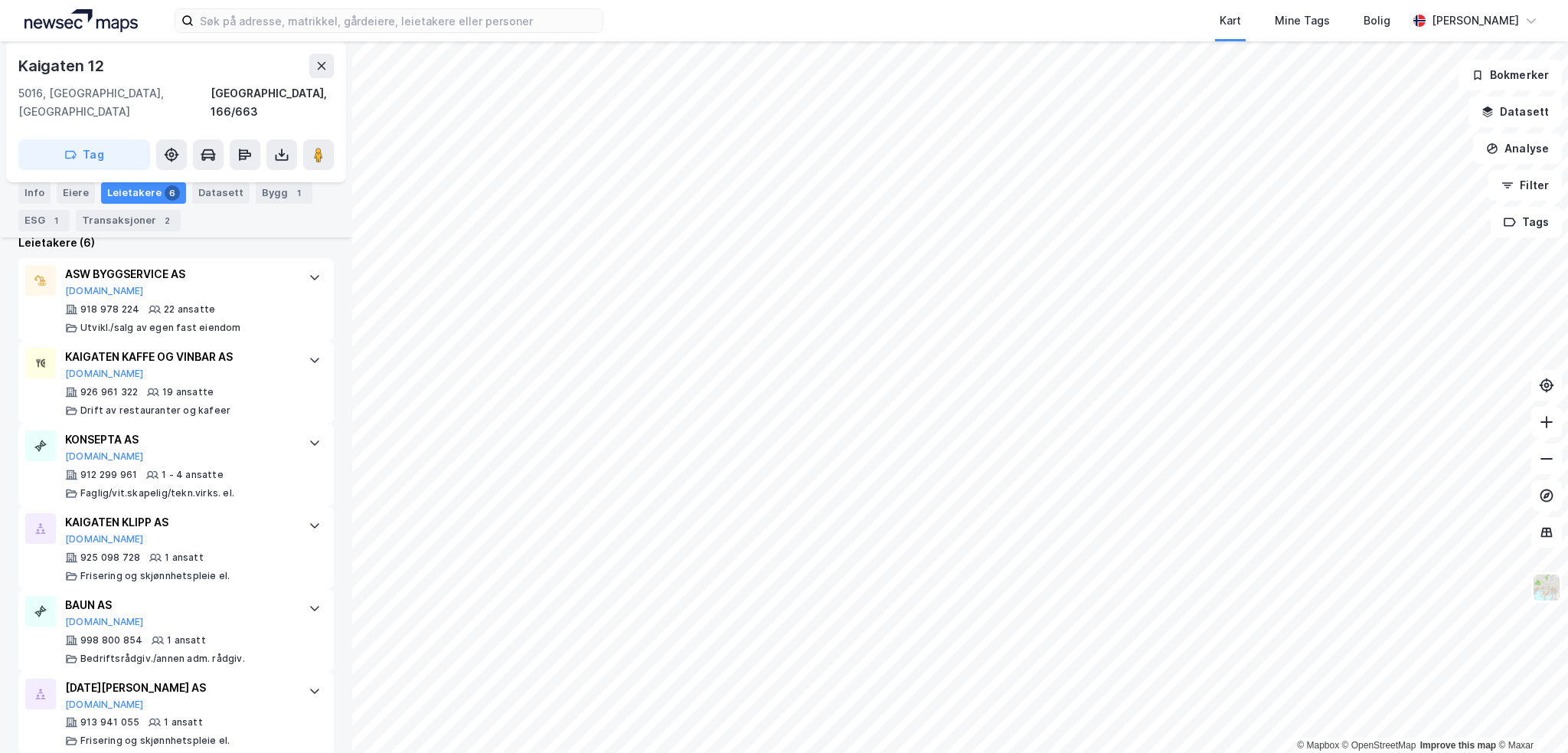
scroll to position [460, 0]
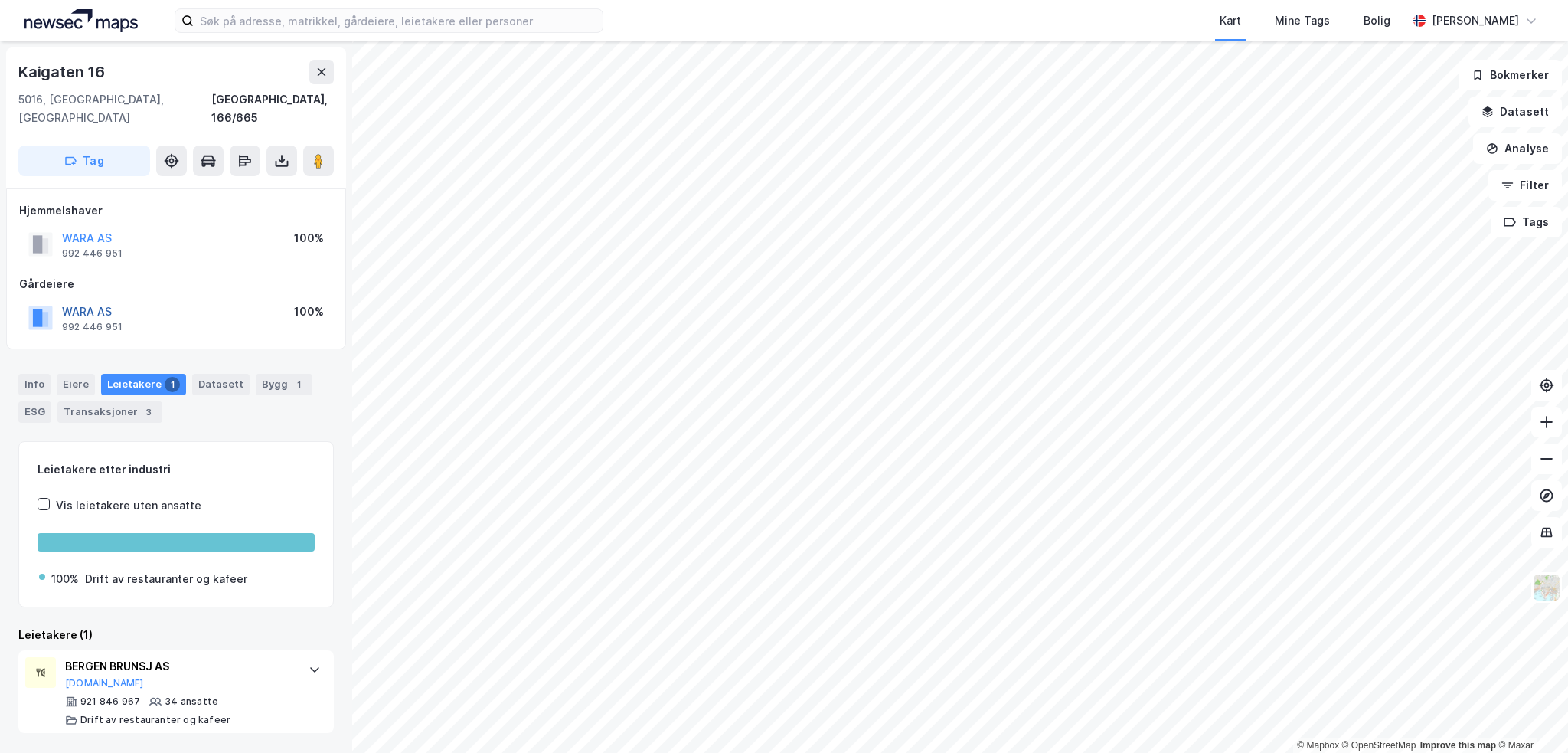
click at [0, 0] on button "WARA AS" at bounding box center [0, 0] width 0 height 0
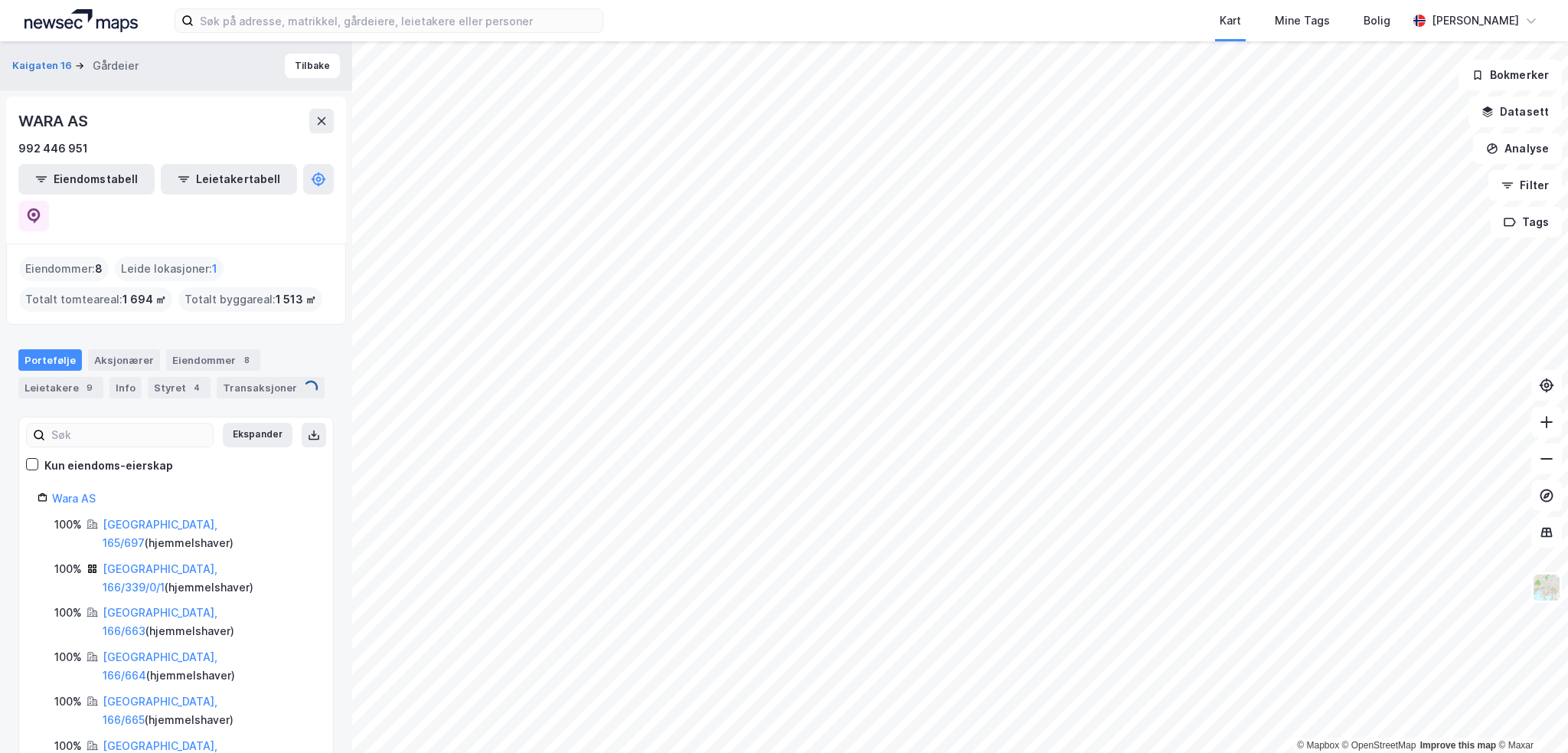
click at [159, 377] on div "Styret 4" at bounding box center [179, 387] width 63 height 22
